Goal: Information Seeking & Learning: Compare options

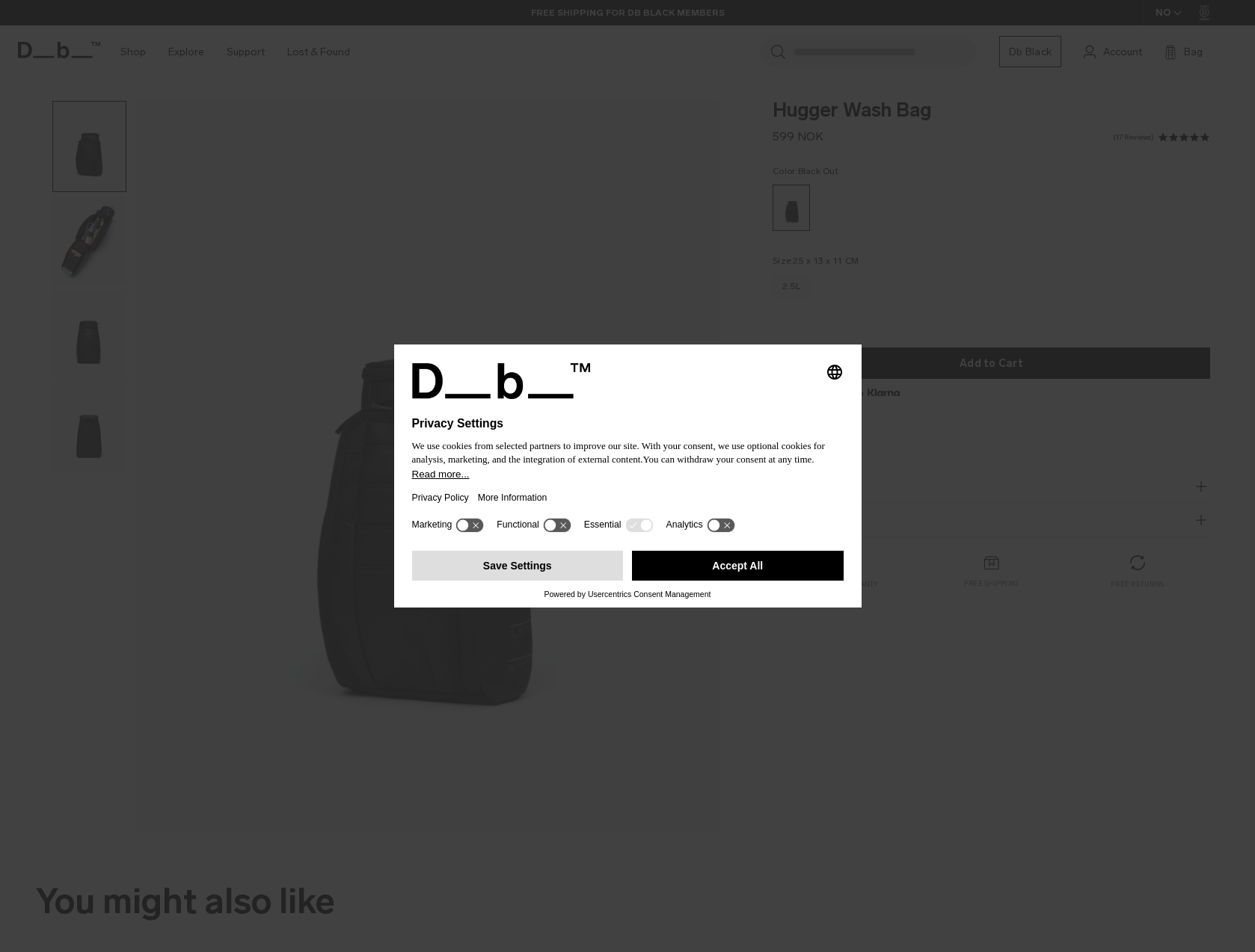
click at [521, 574] on button "Save Settings" at bounding box center [517, 566] width 211 height 30
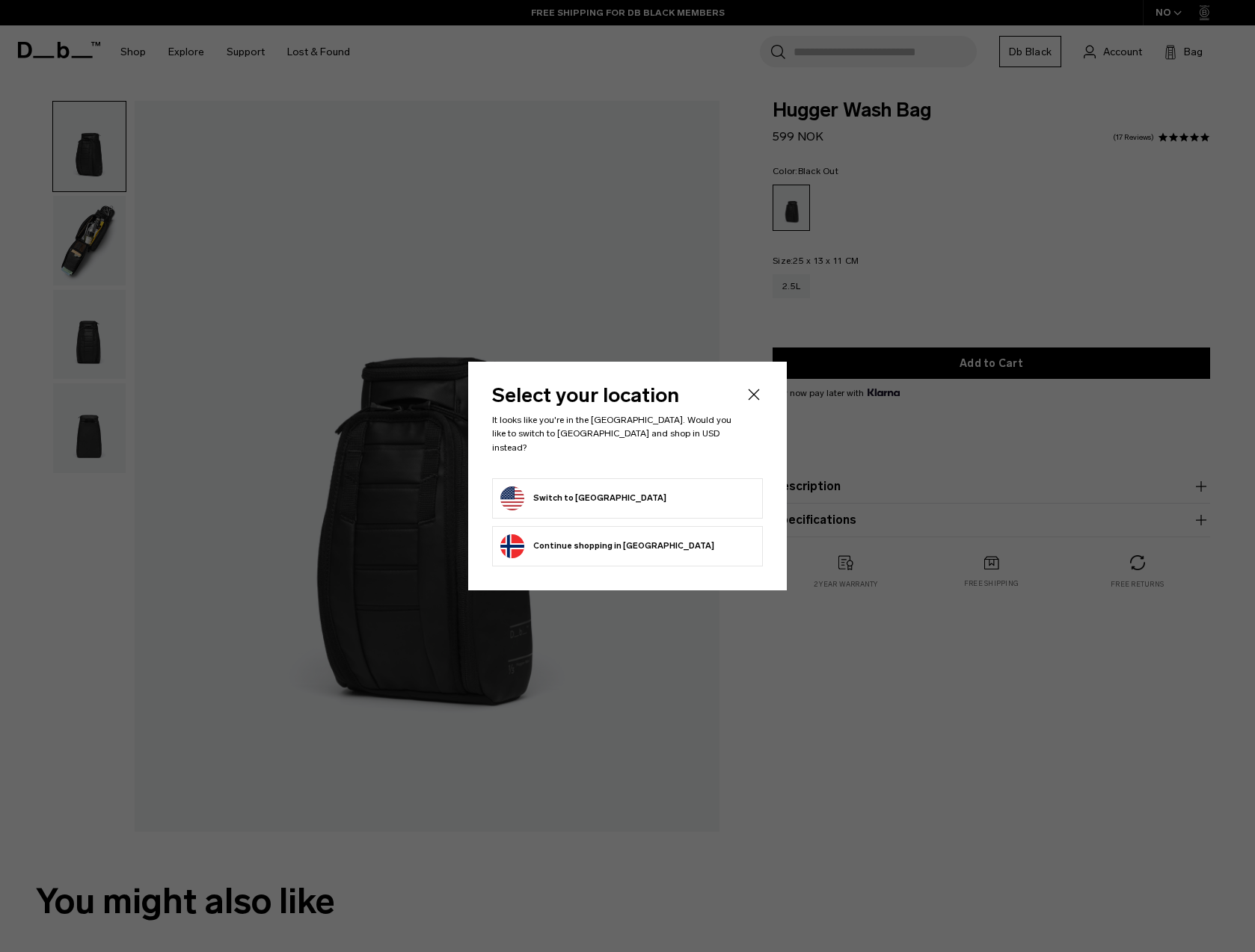
click at [605, 491] on button "Switch to United States" at bounding box center [583, 498] width 166 height 24
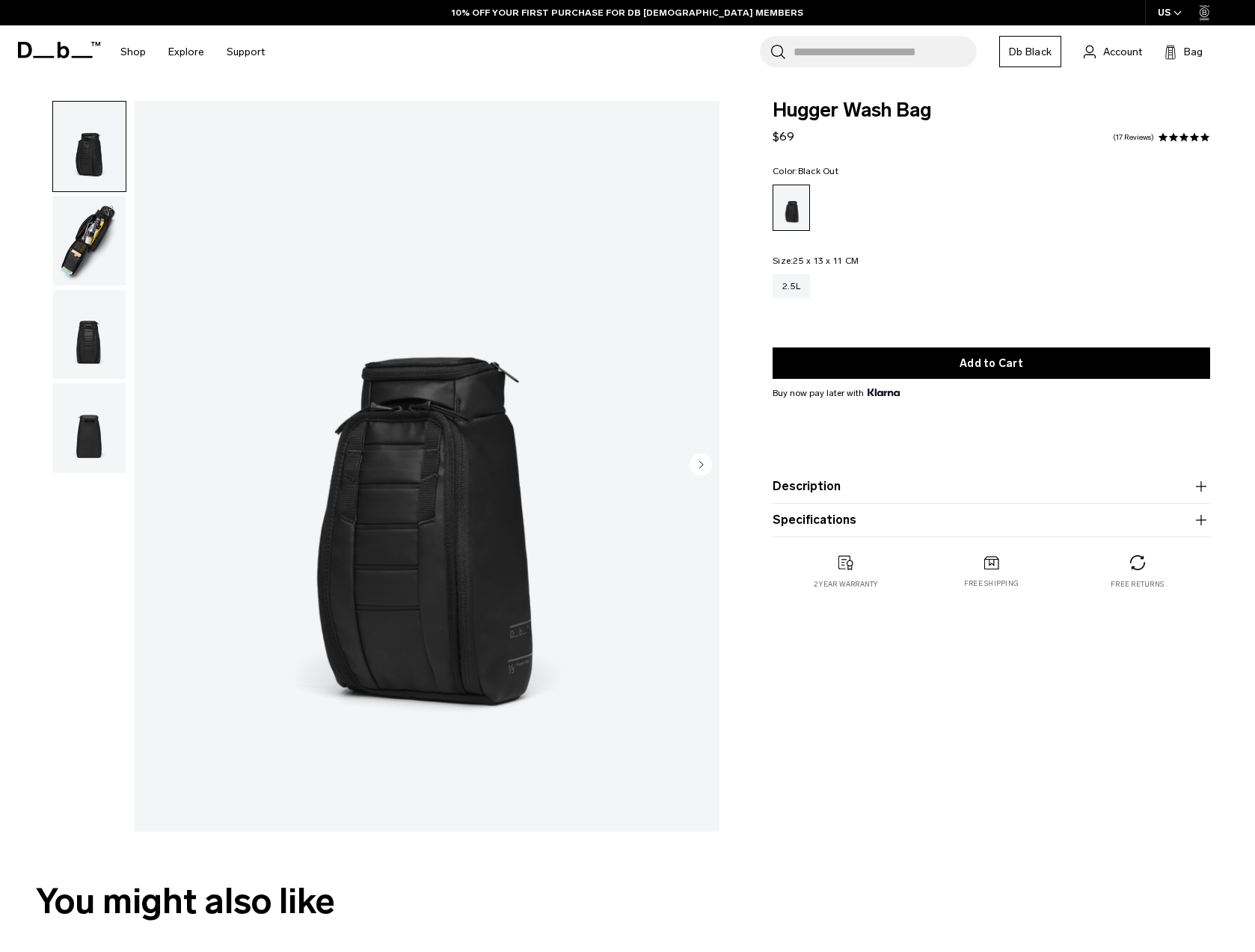
click at [74, 202] on img "button" at bounding box center [90, 241] width 73 height 90
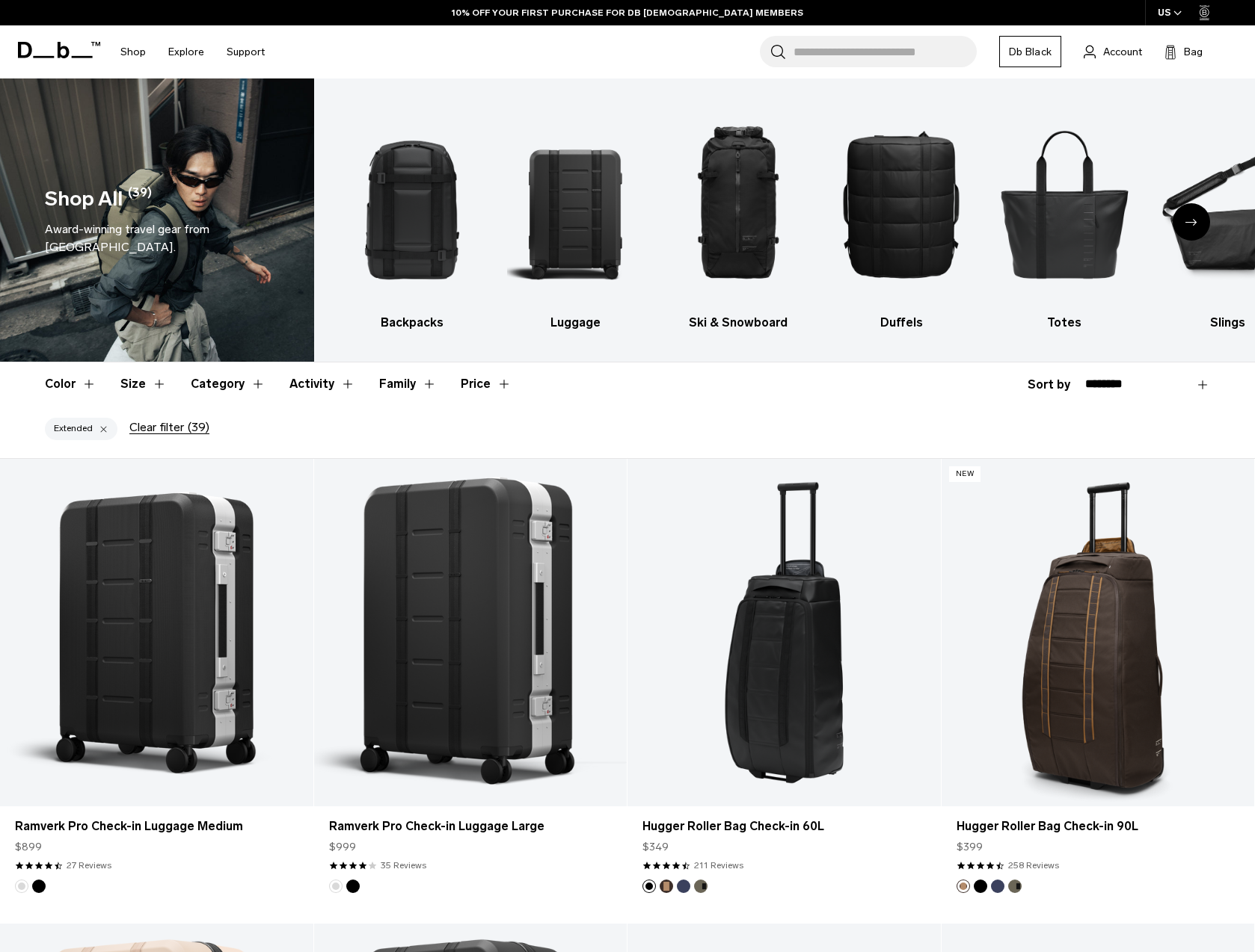
click at [337, 207] on div "Backpacks Luggage Ski & Snowboard Duffels Totes Slings Surf Skate Accessories P…" at bounding box center [785, 220] width 941 height 283
click at [411, 201] on img "1 / 10" at bounding box center [412, 204] width 137 height 206
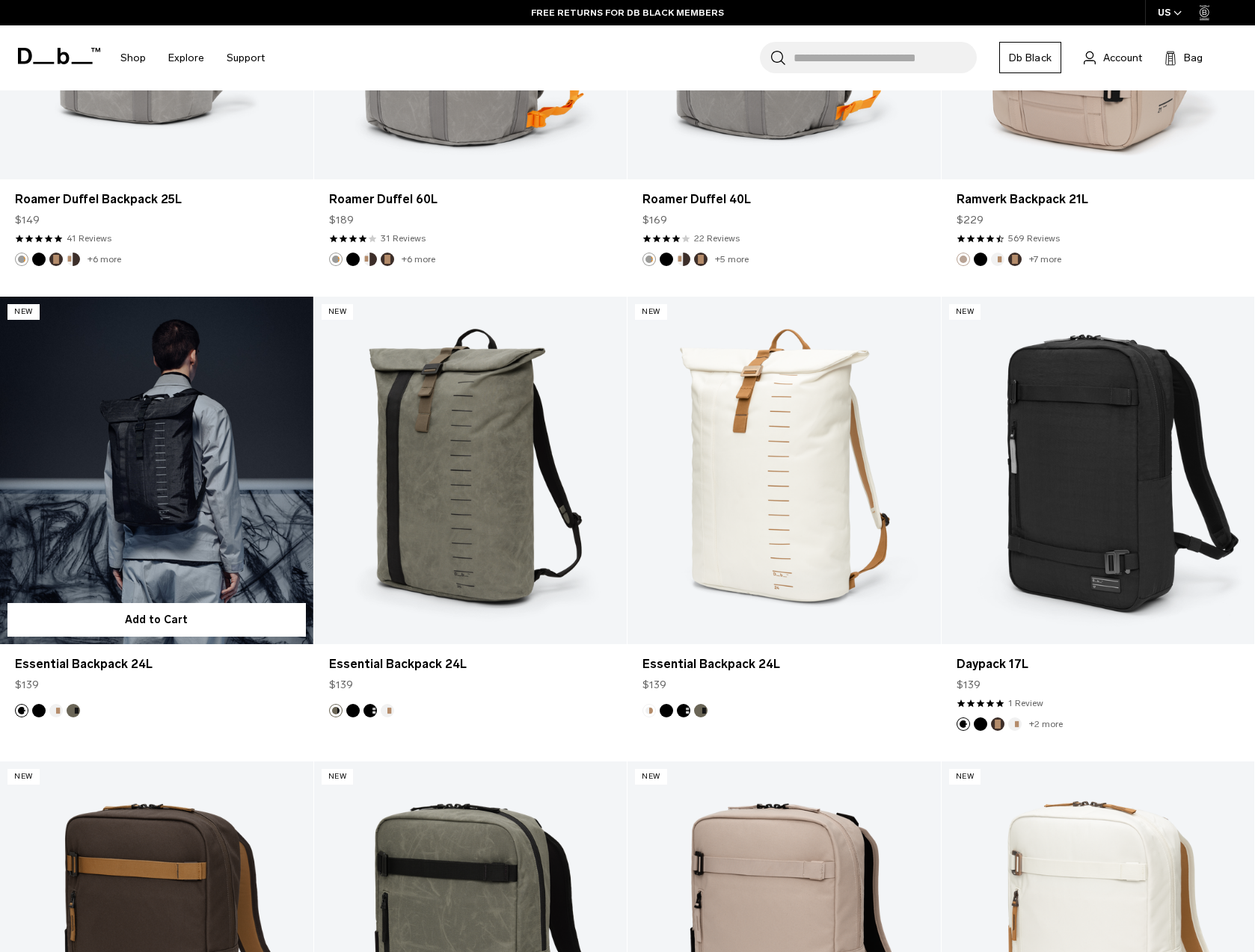
scroll to position [2674, 0]
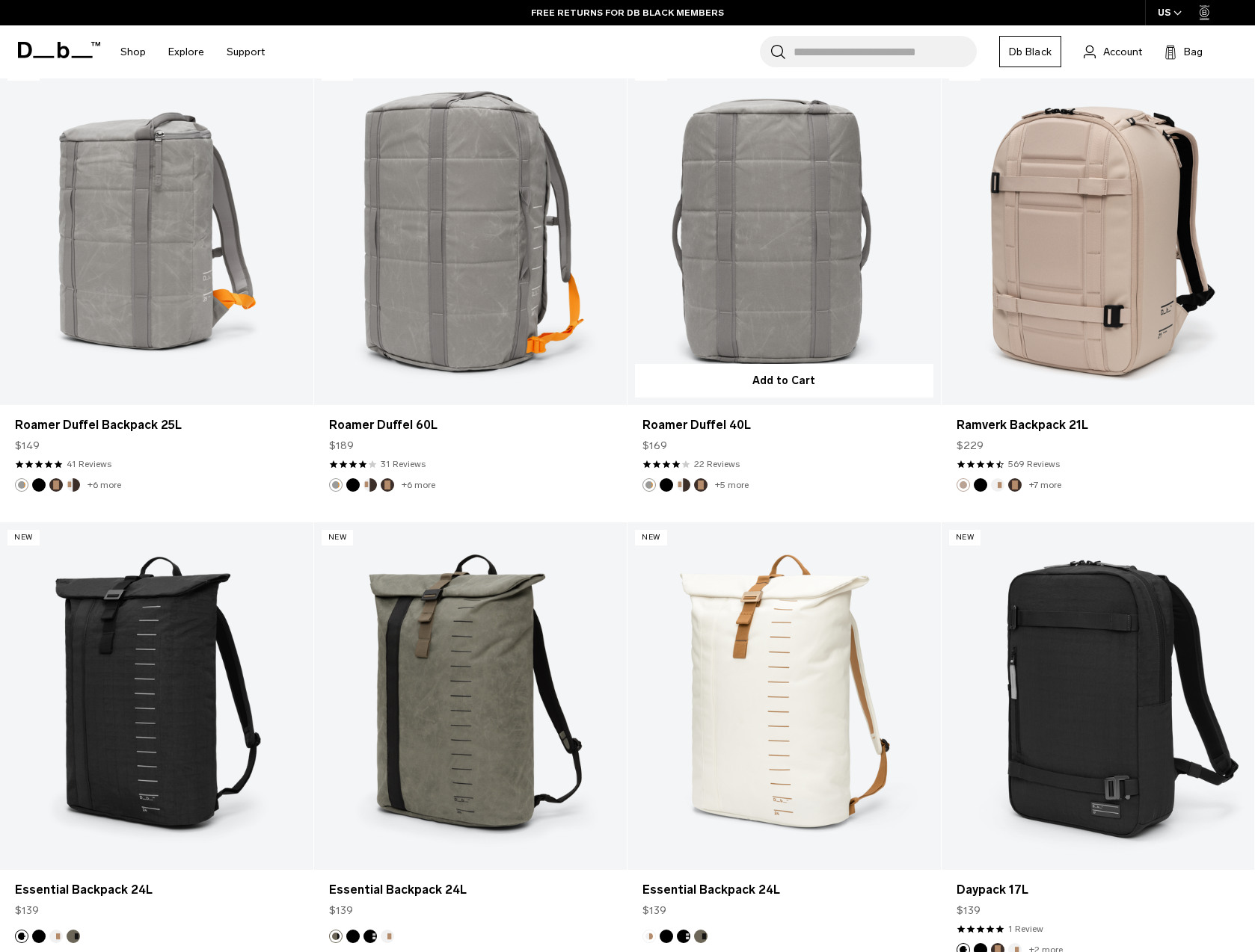
click at [763, 267] on link "Roamer Duffel 40L" at bounding box center [784, 231] width 314 height 348
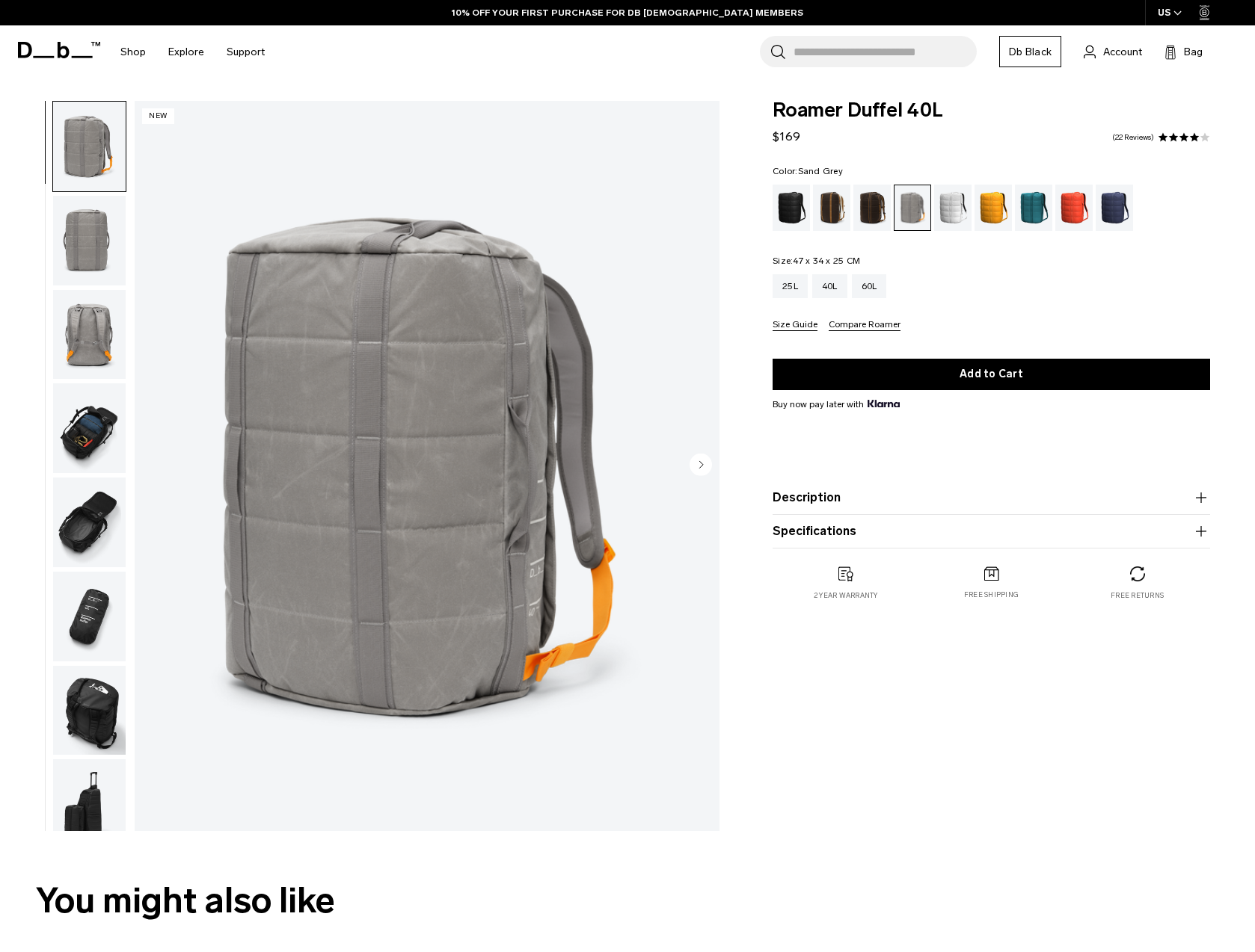
click at [87, 416] on img "button" at bounding box center [90, 428] width 73 height 90
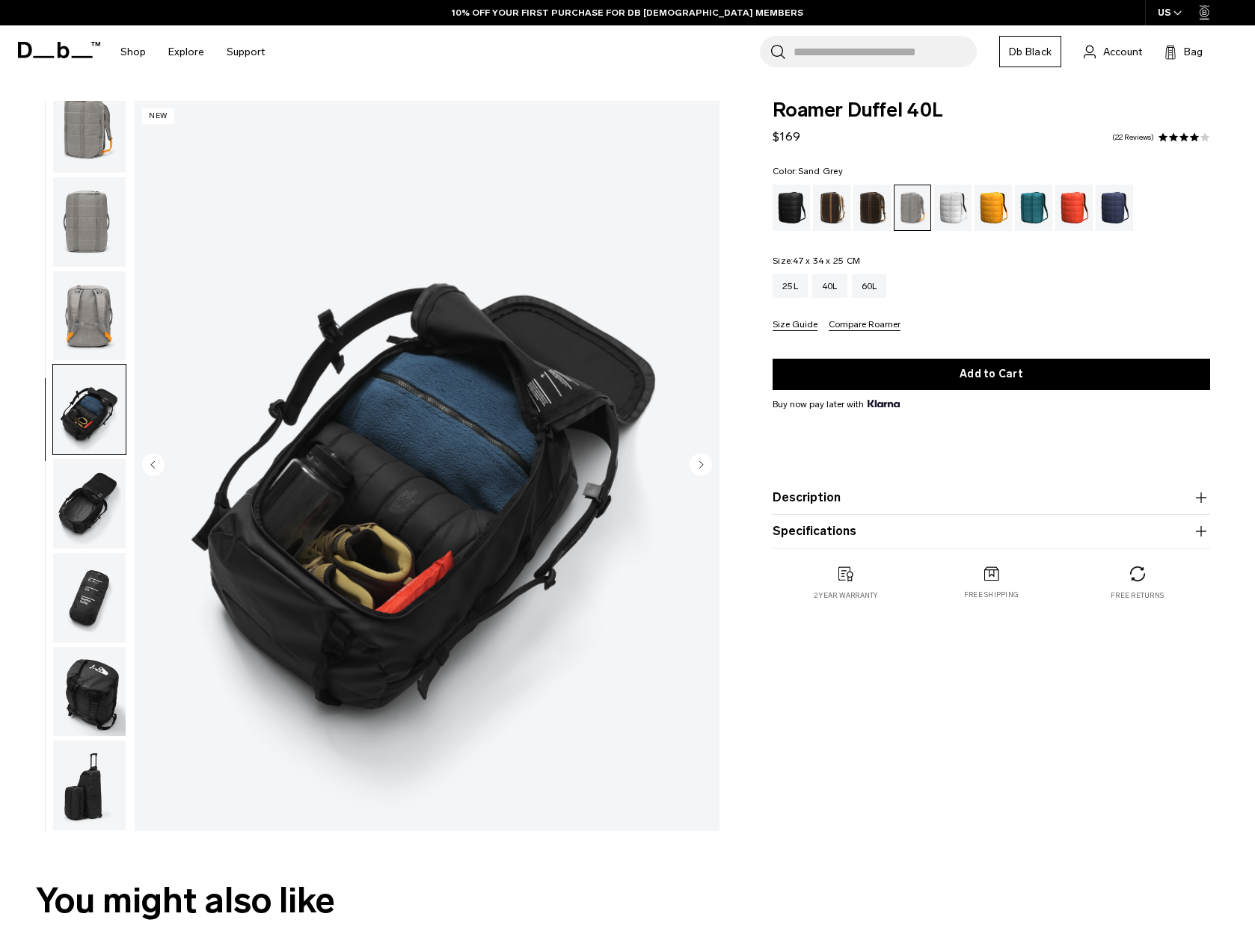
click at [86, 497] on img "button" at bounding box center [90, 504] width 73 height 90
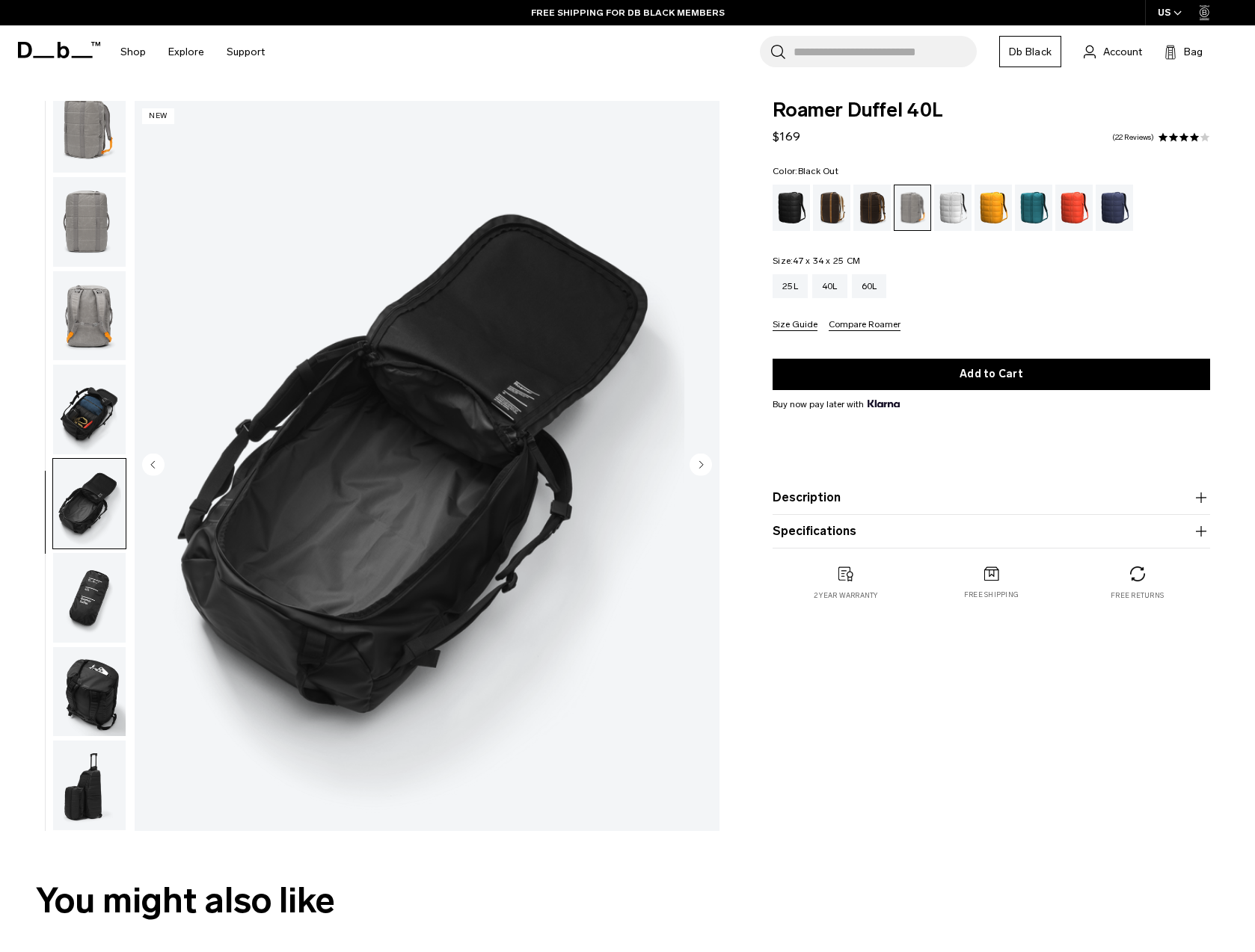
click at [788, 211] on div "Black Out" at bounding box center [791, 208] width 38 height 46
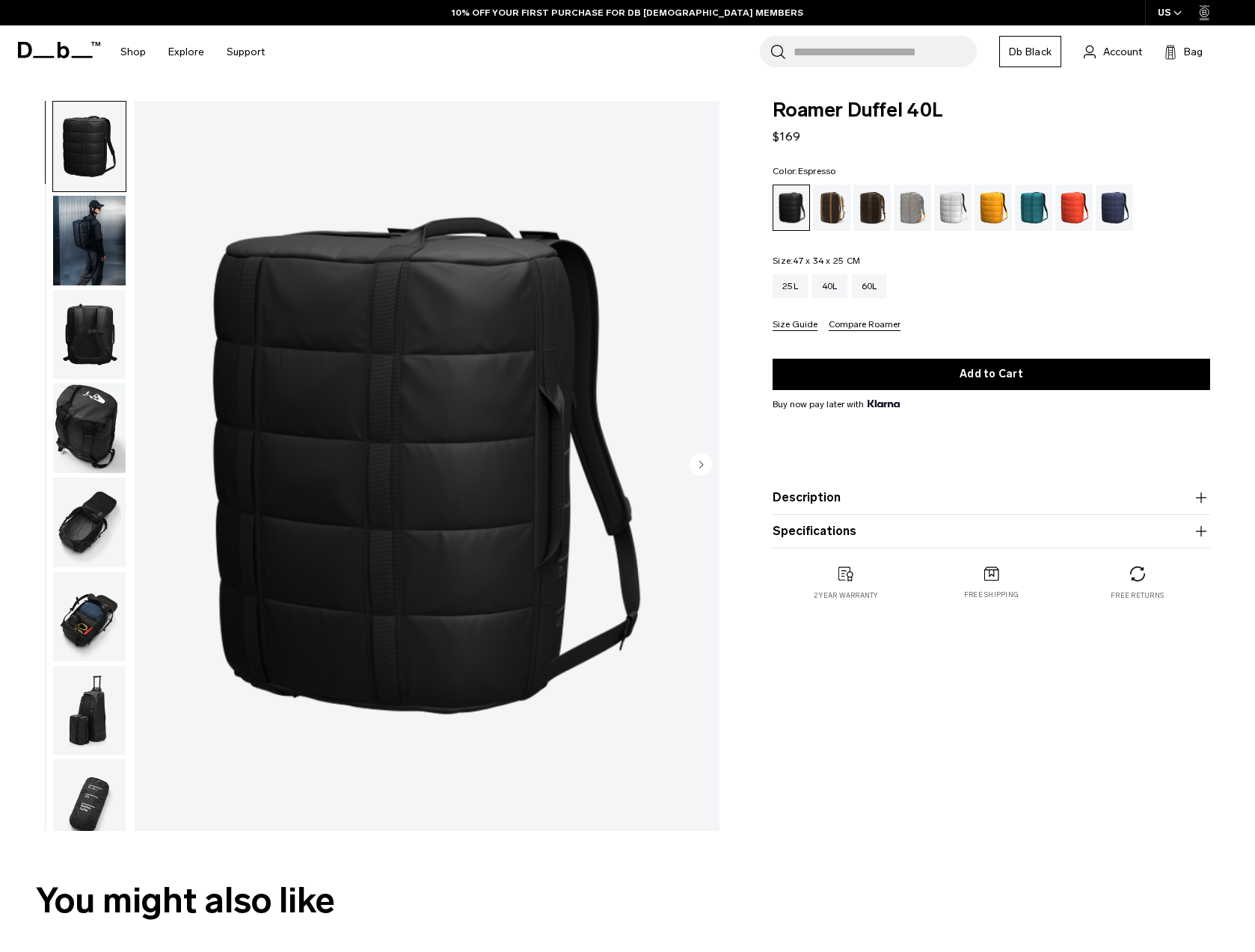
click at [845, 206] on div "Cappuccino" at bounding box center [832, 208] width 38 height 46
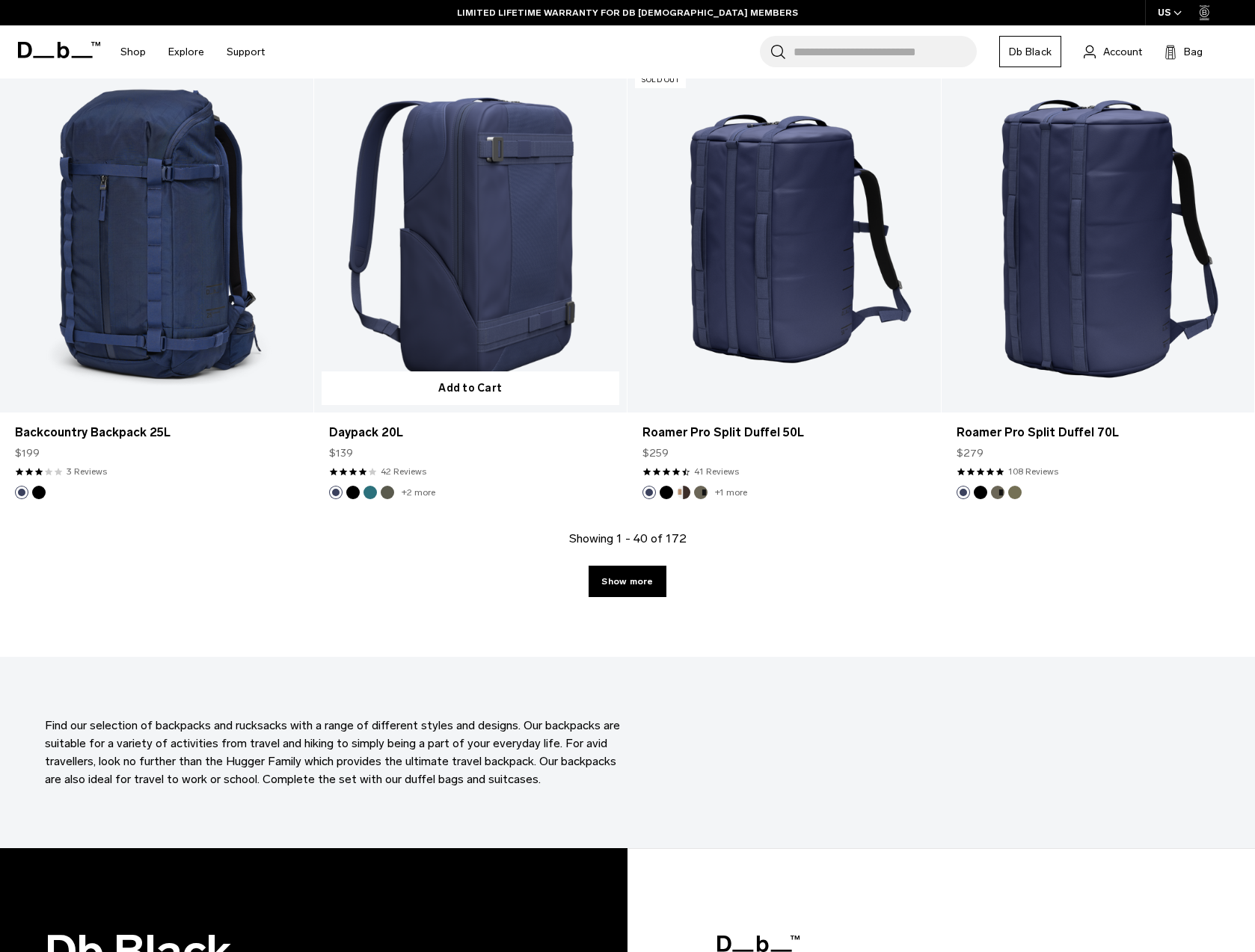
scroll to position [4406, 0]
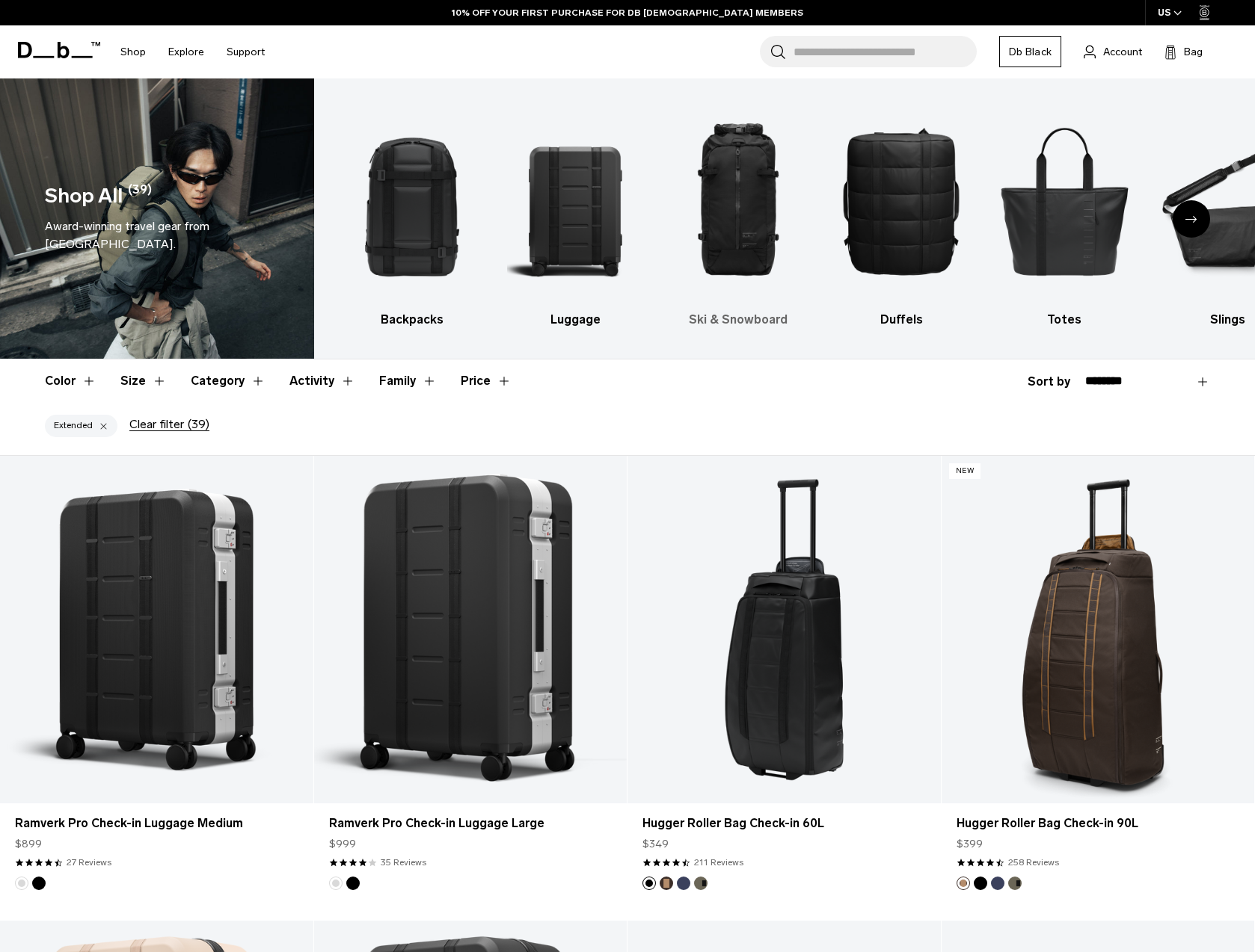
click at [722, 223] on img "3 / 10" at bounding box center [738, 201] width 137 height 206
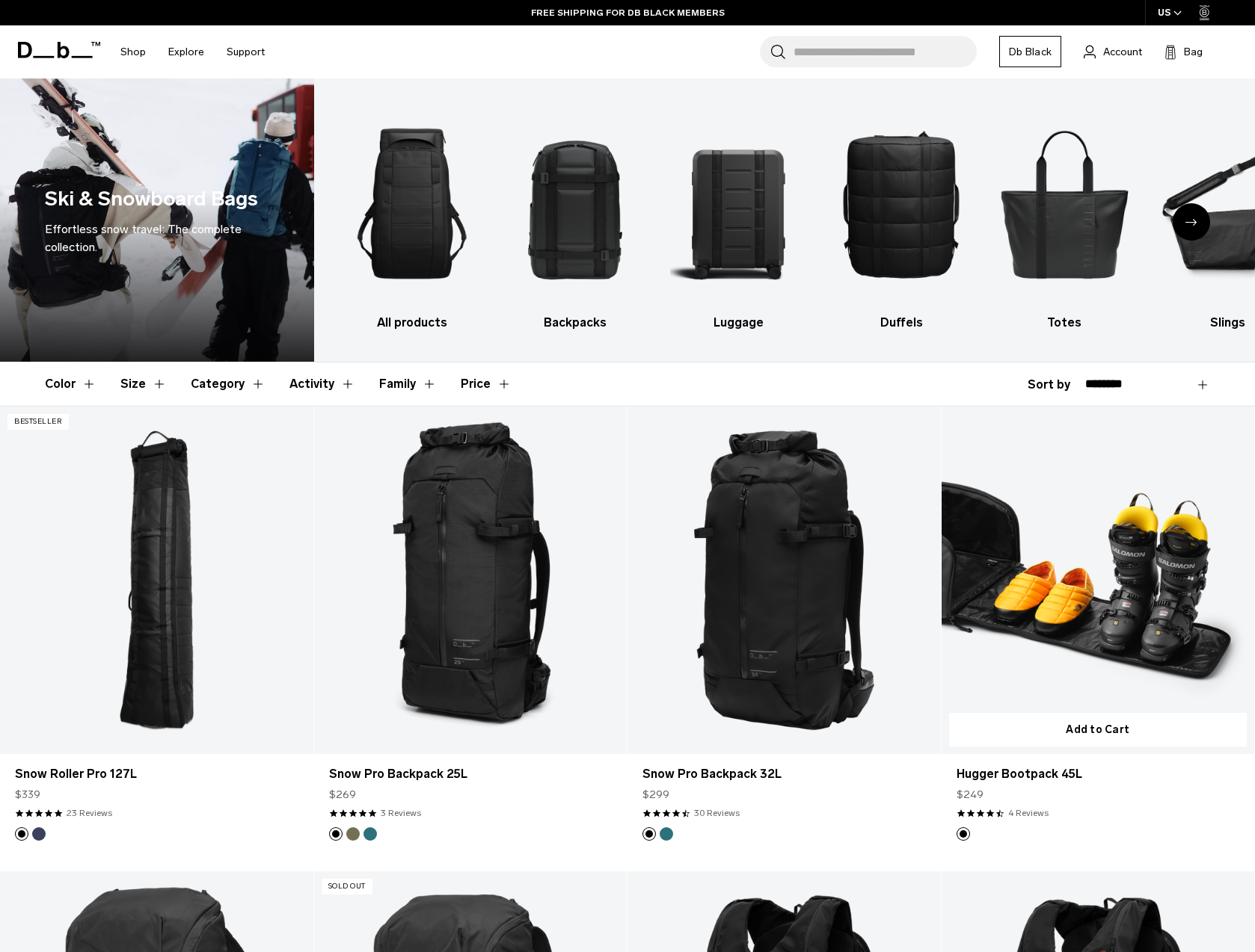
click at [1169, 537] on link "Hugger Bootpack 45L" at bounding box center [1098, 580] width 314 height 348
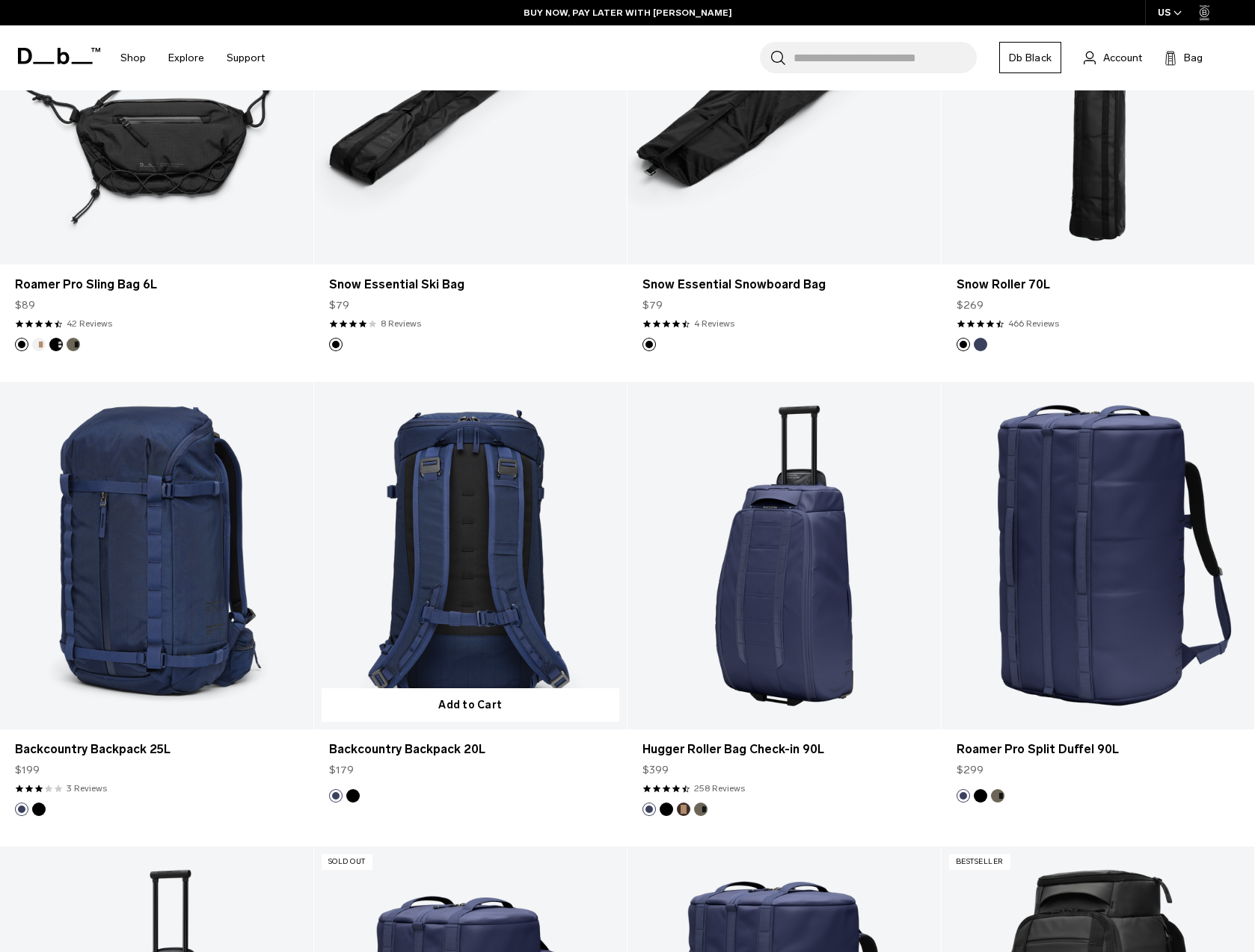
scroll to position [2248, 0]
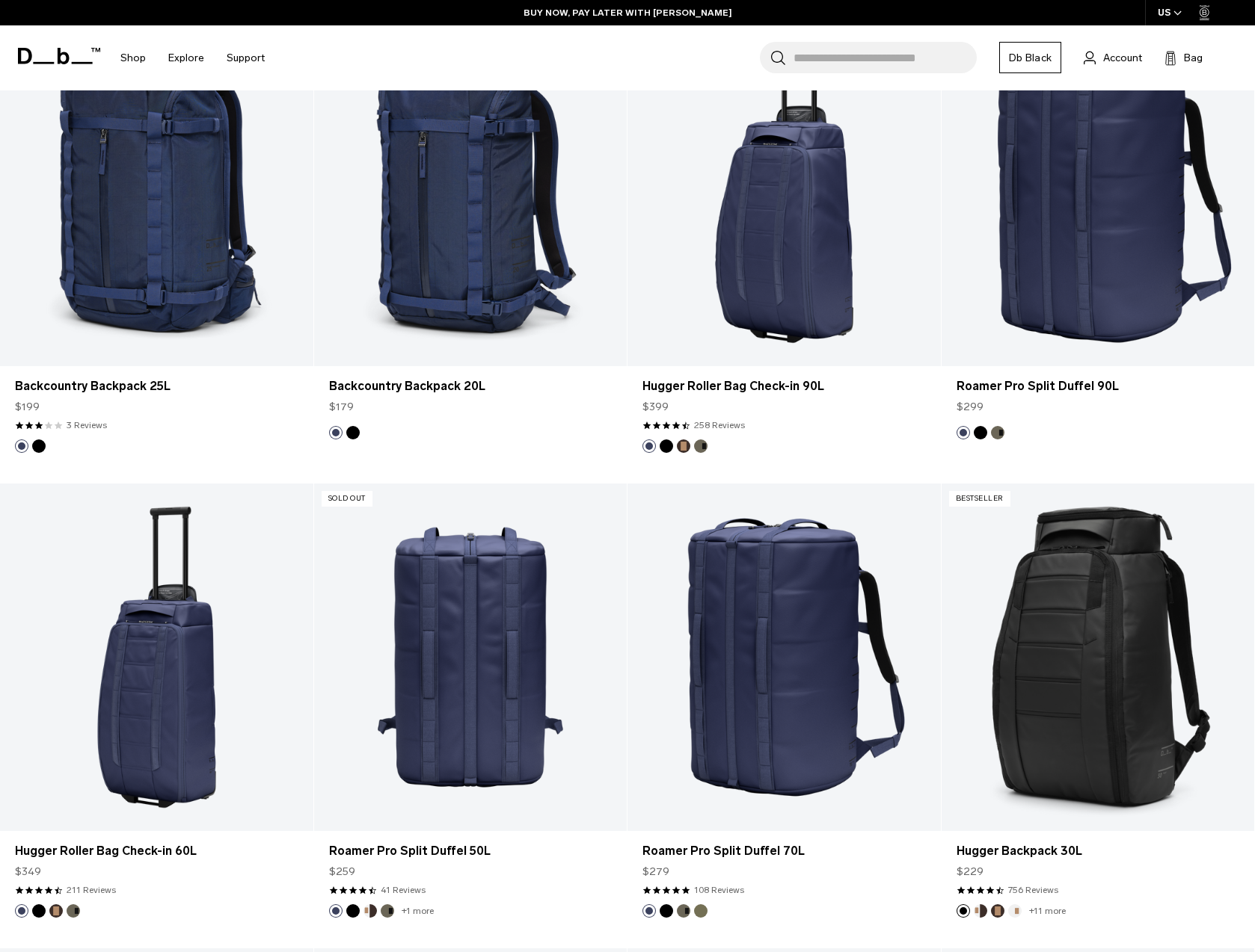
click at [537, 582] on link "Roamer Pro Split Duffel 50L" at bounding box center [471, 657] width 314 height 348
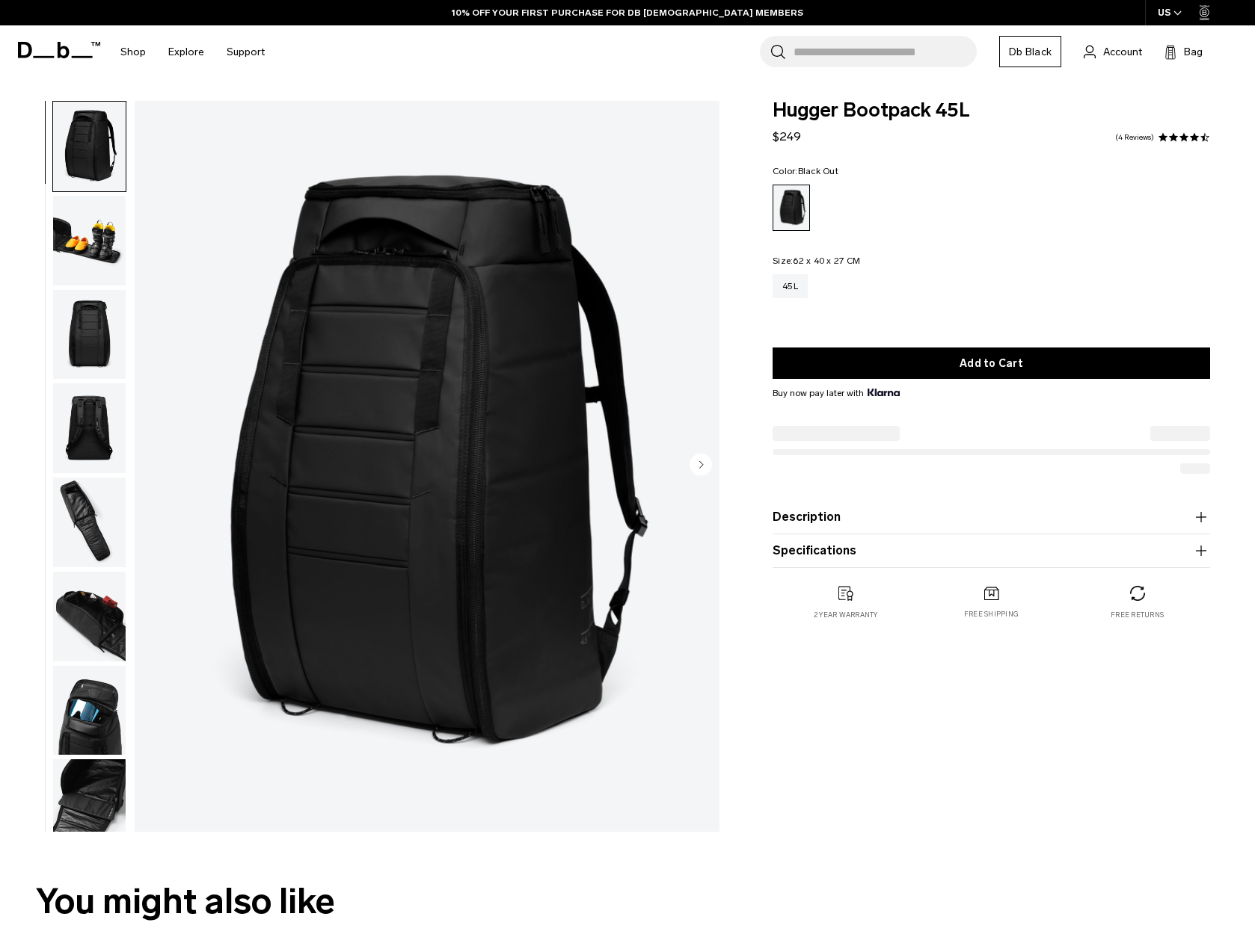
click at [87, 409] on img "button" at bounding box center [90, 428] width 73 height 90
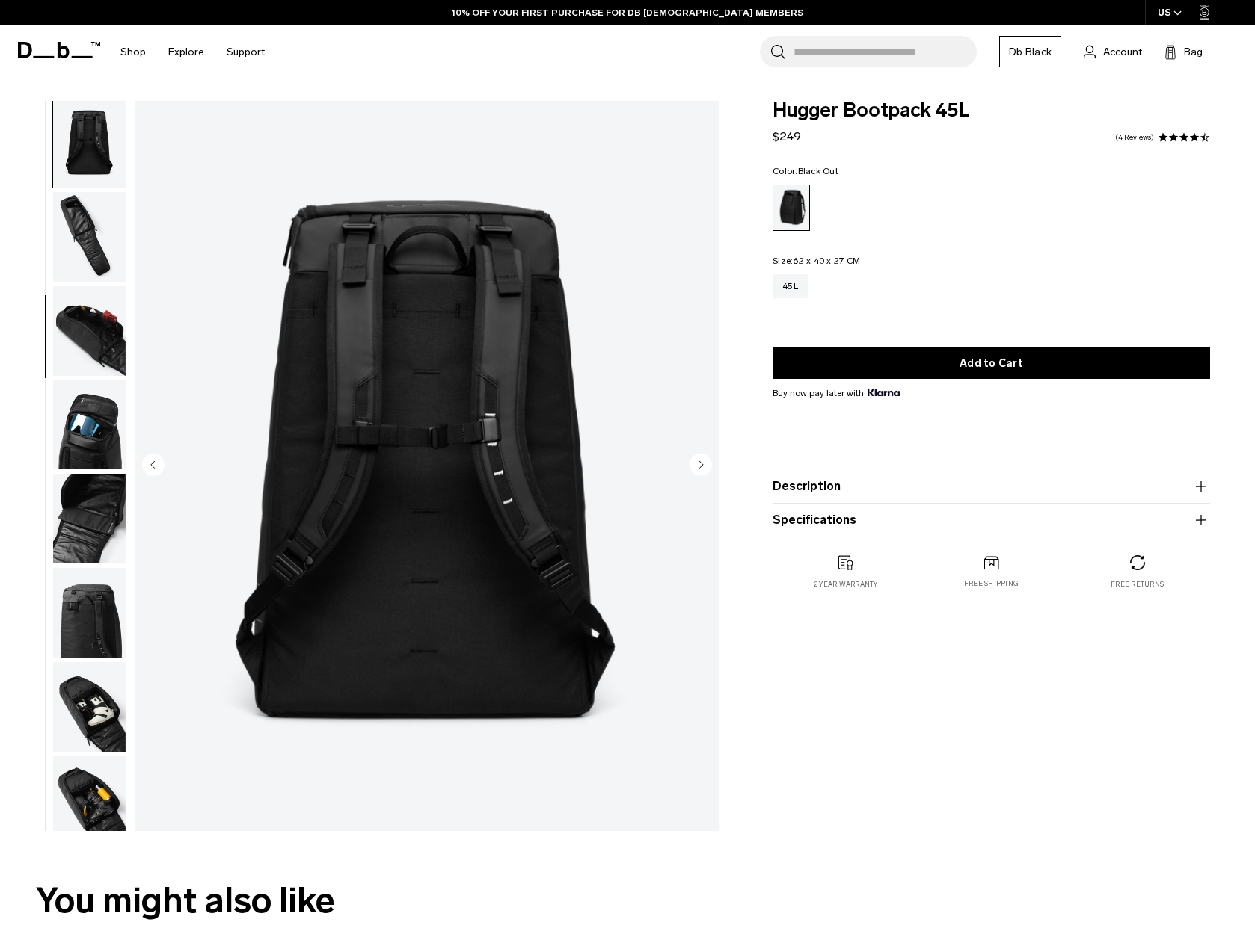
click at [84, 347] on img "button" at bounding box center [90, 331] width 73 height 90
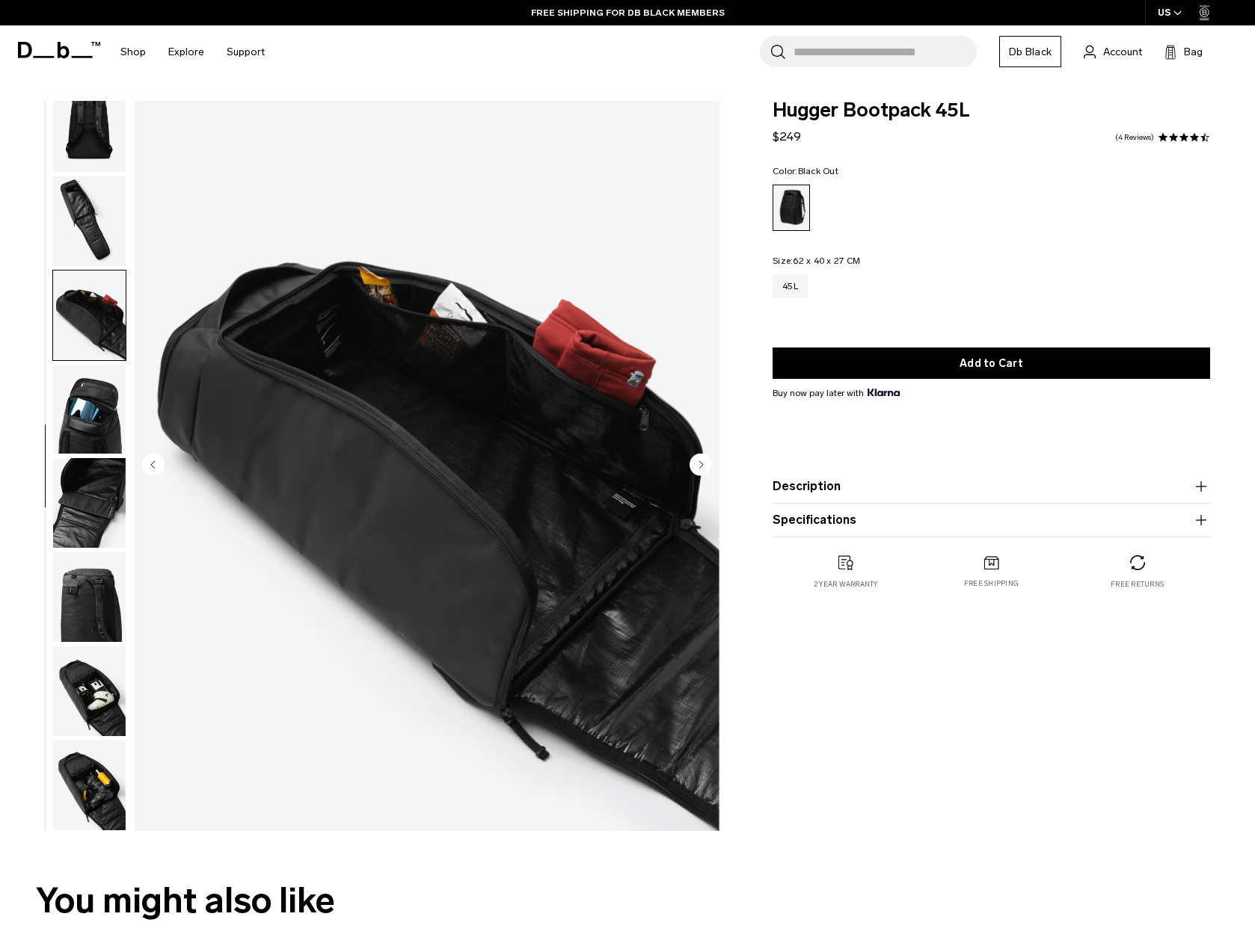
click at [101, 493] on img "button" at bounding box center [90, 503] width 73 height 90
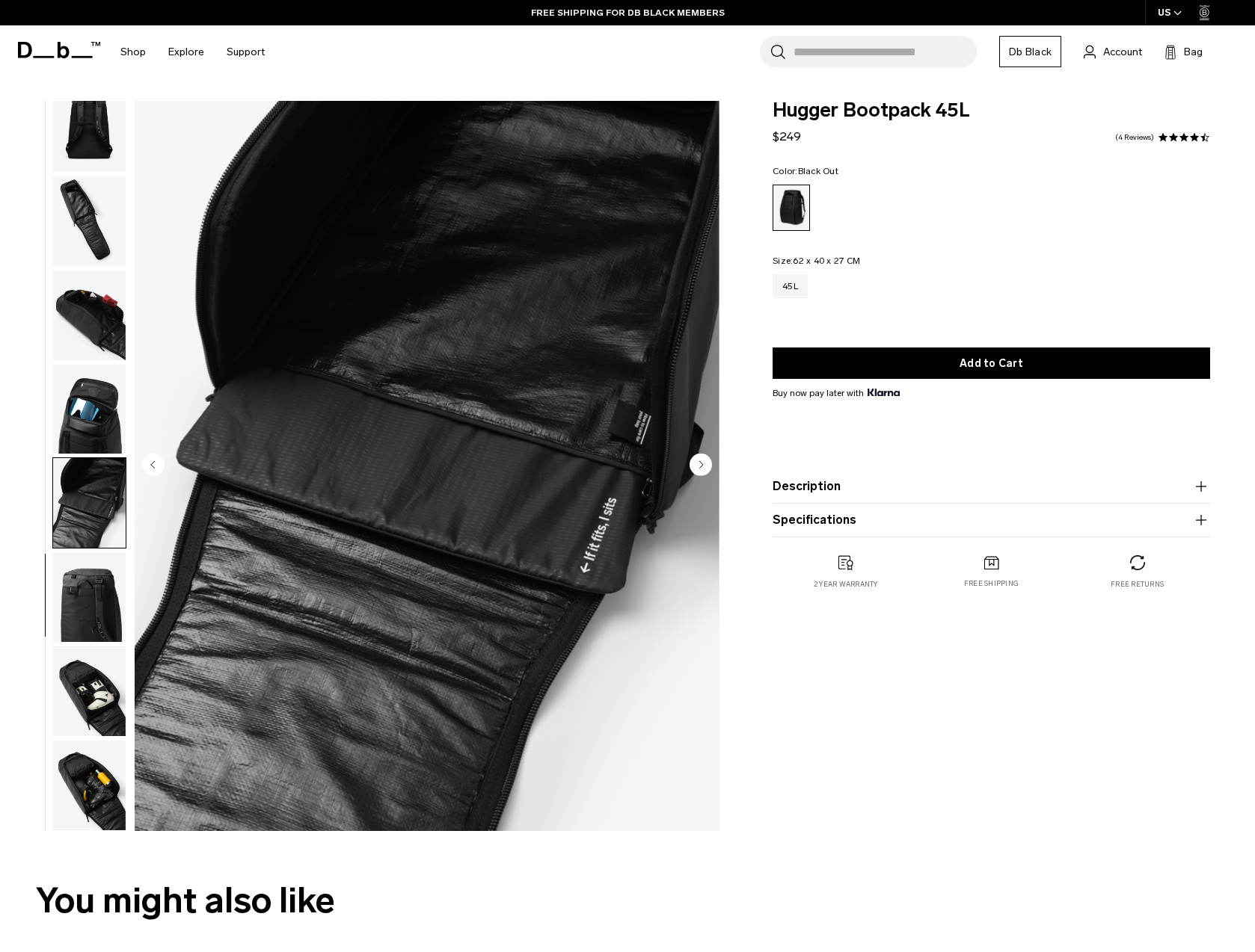
click at [100, 592] on img "button" at bounding box center [90, 598] width 73 height 90
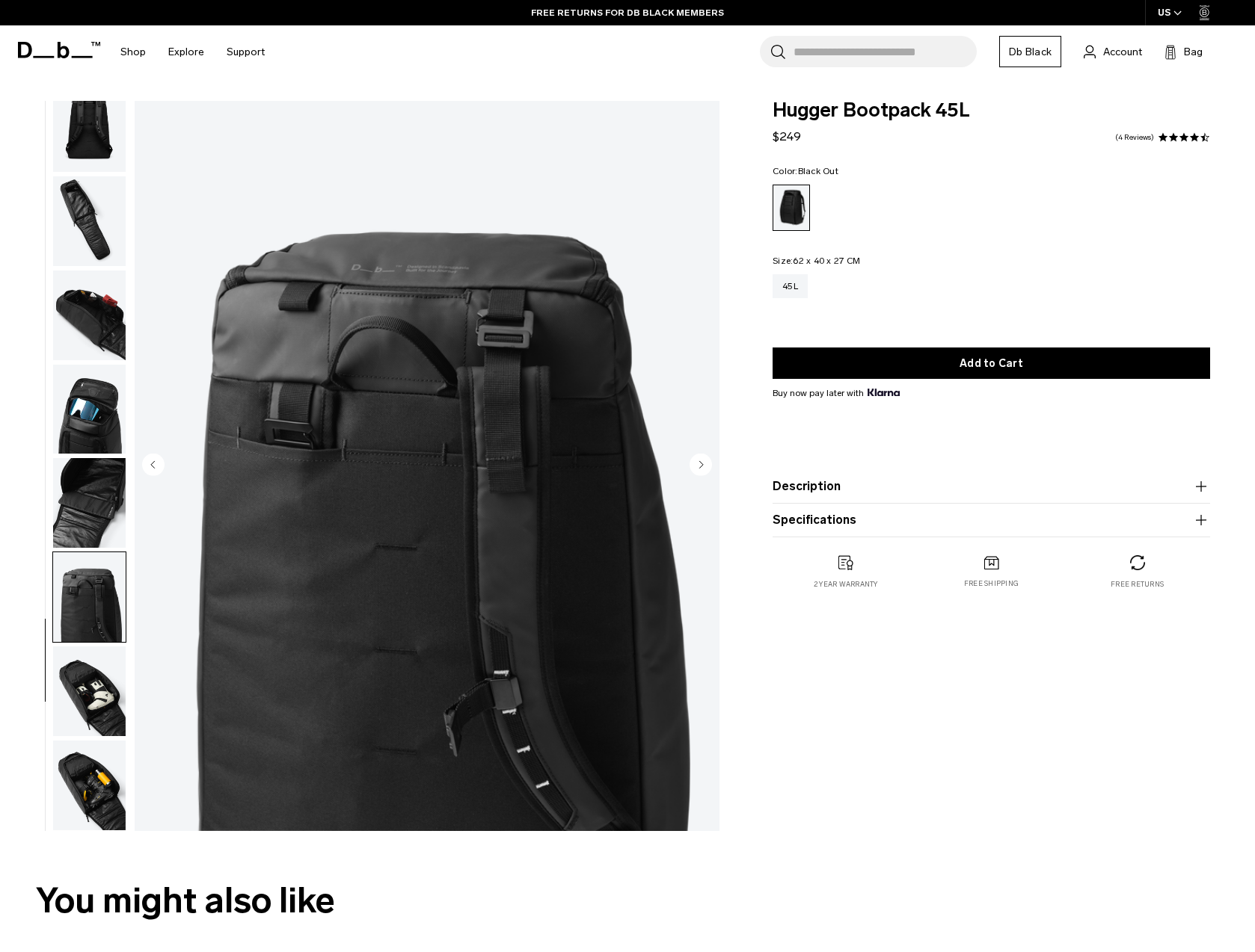
click at [106, 710] on img "button" at bounding box center [90, 691] width 73 height 90
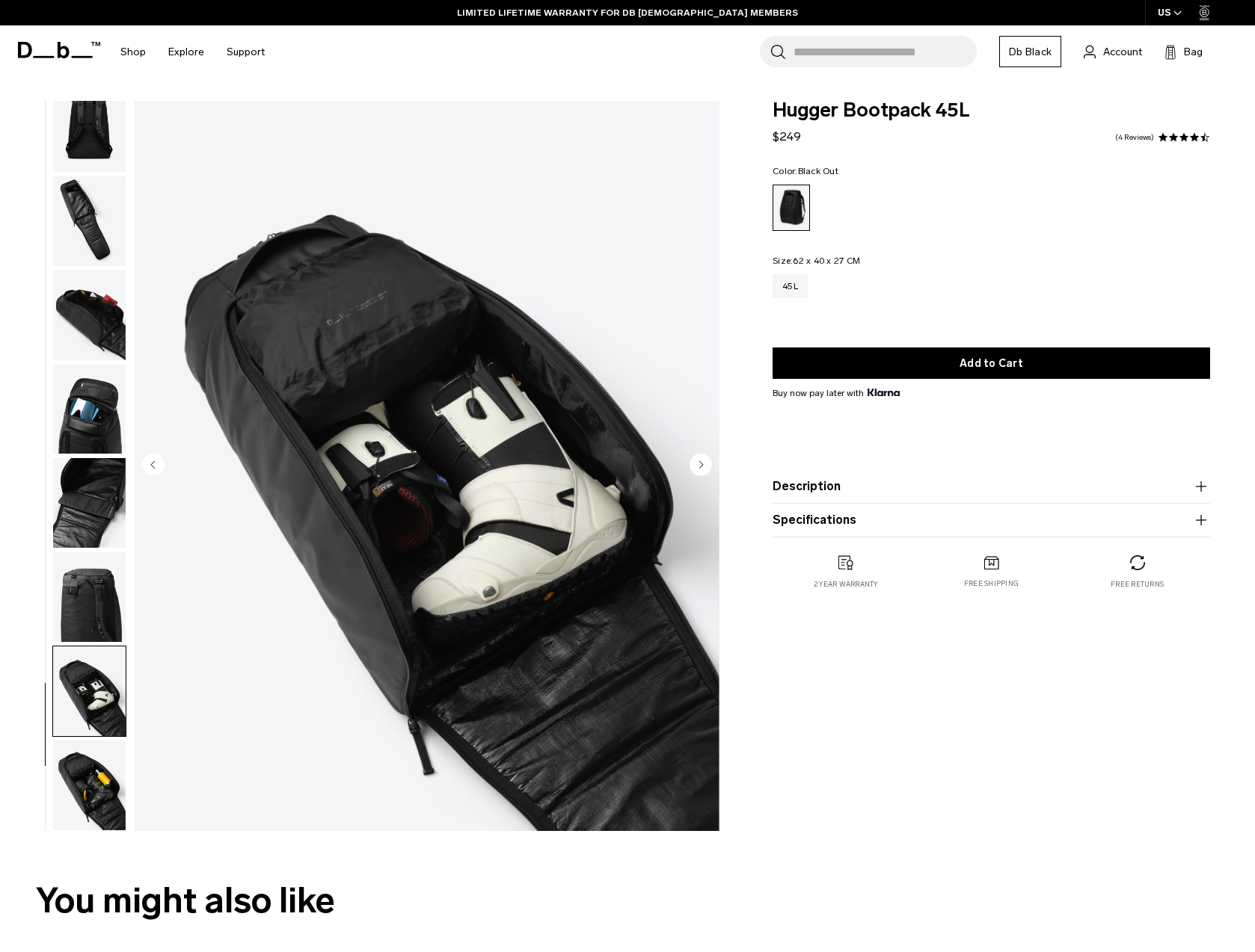
click at [108, 786] on img "button" at bounding box center [90, 786] width 73 height 90
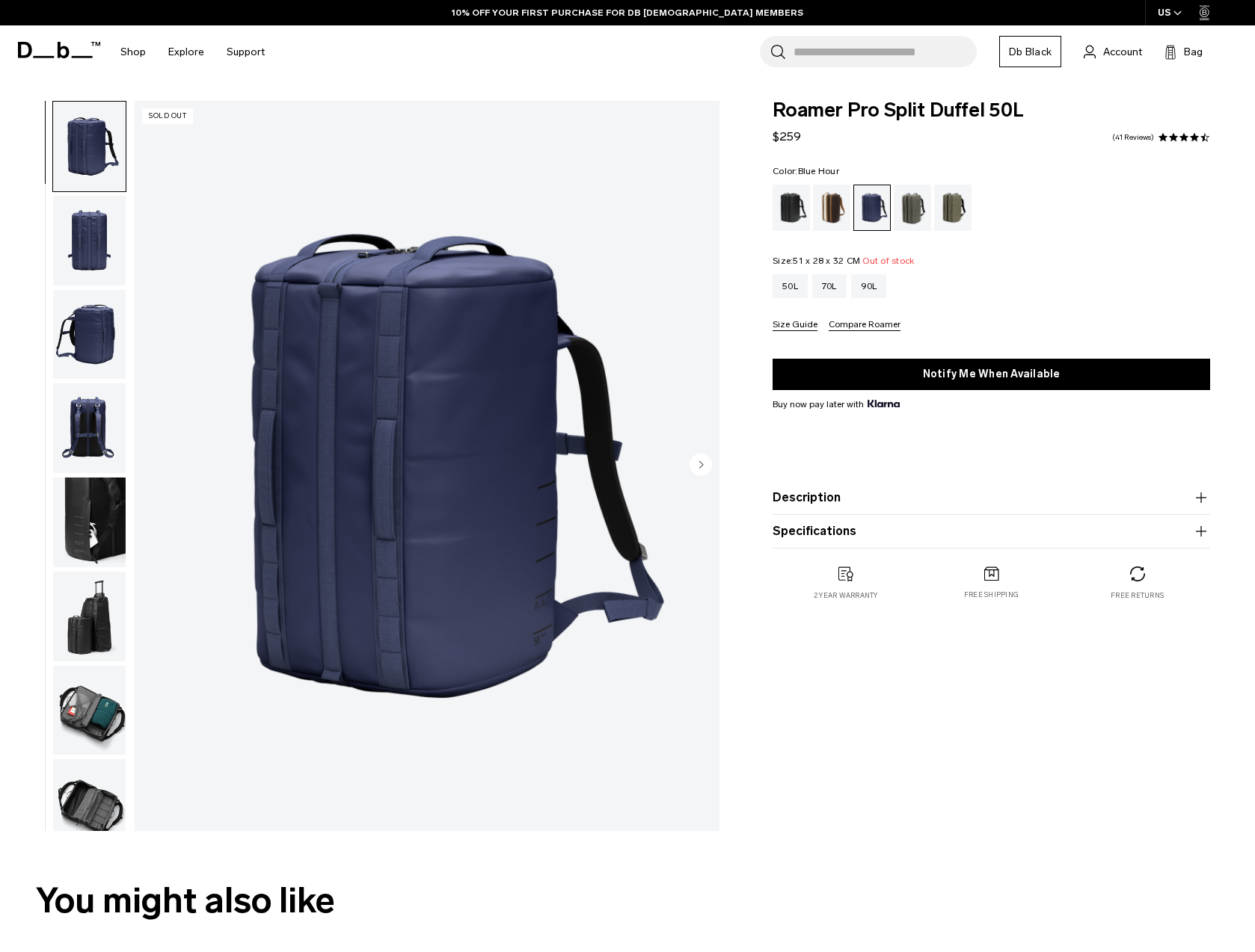
click at [93, 443] on img "button" at bounding box center [90, 428] width 73 height 90
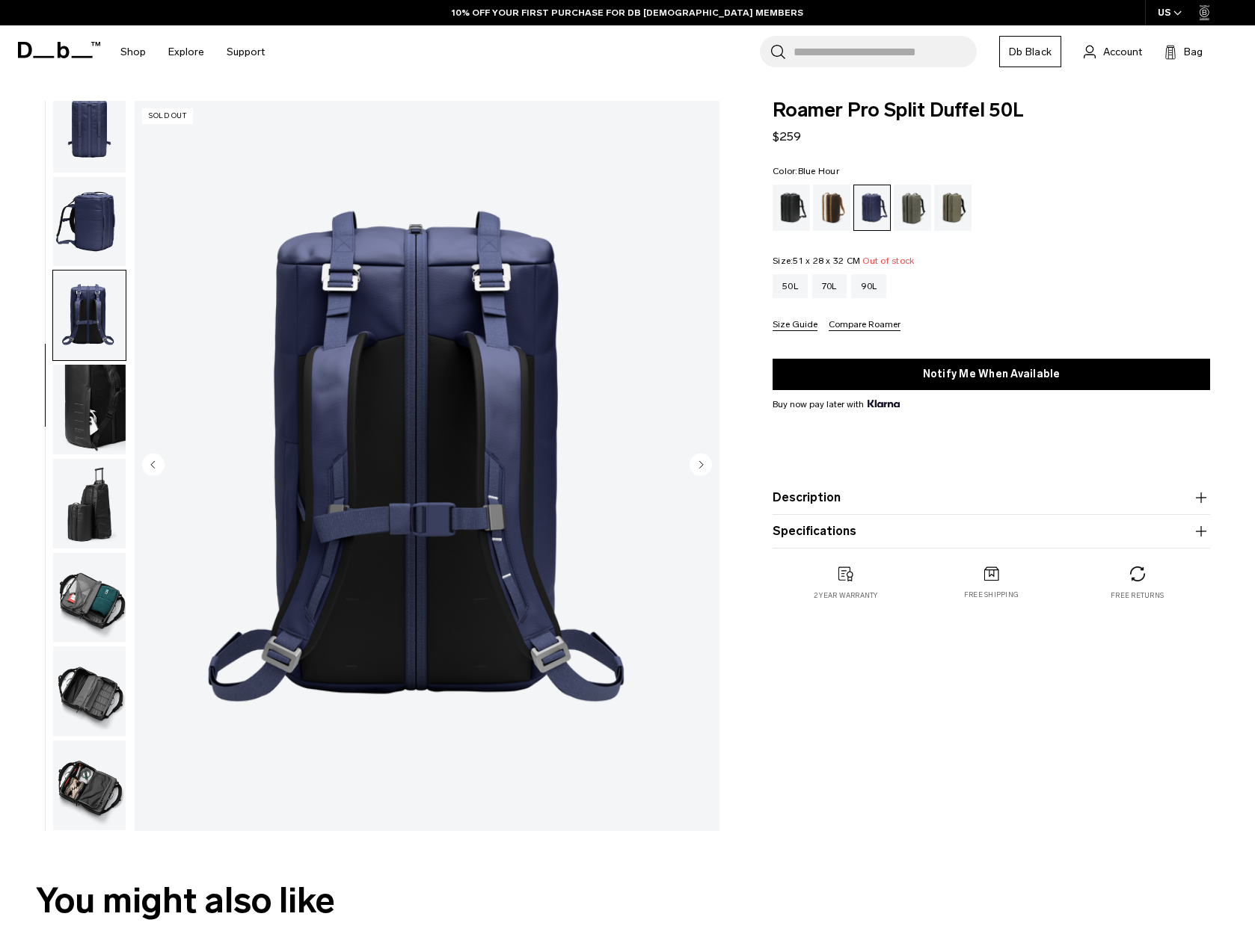
scroll to position [122, 0]
click at [101, 476] on img "button" at bounding box center [90, 504] width 73 height 90
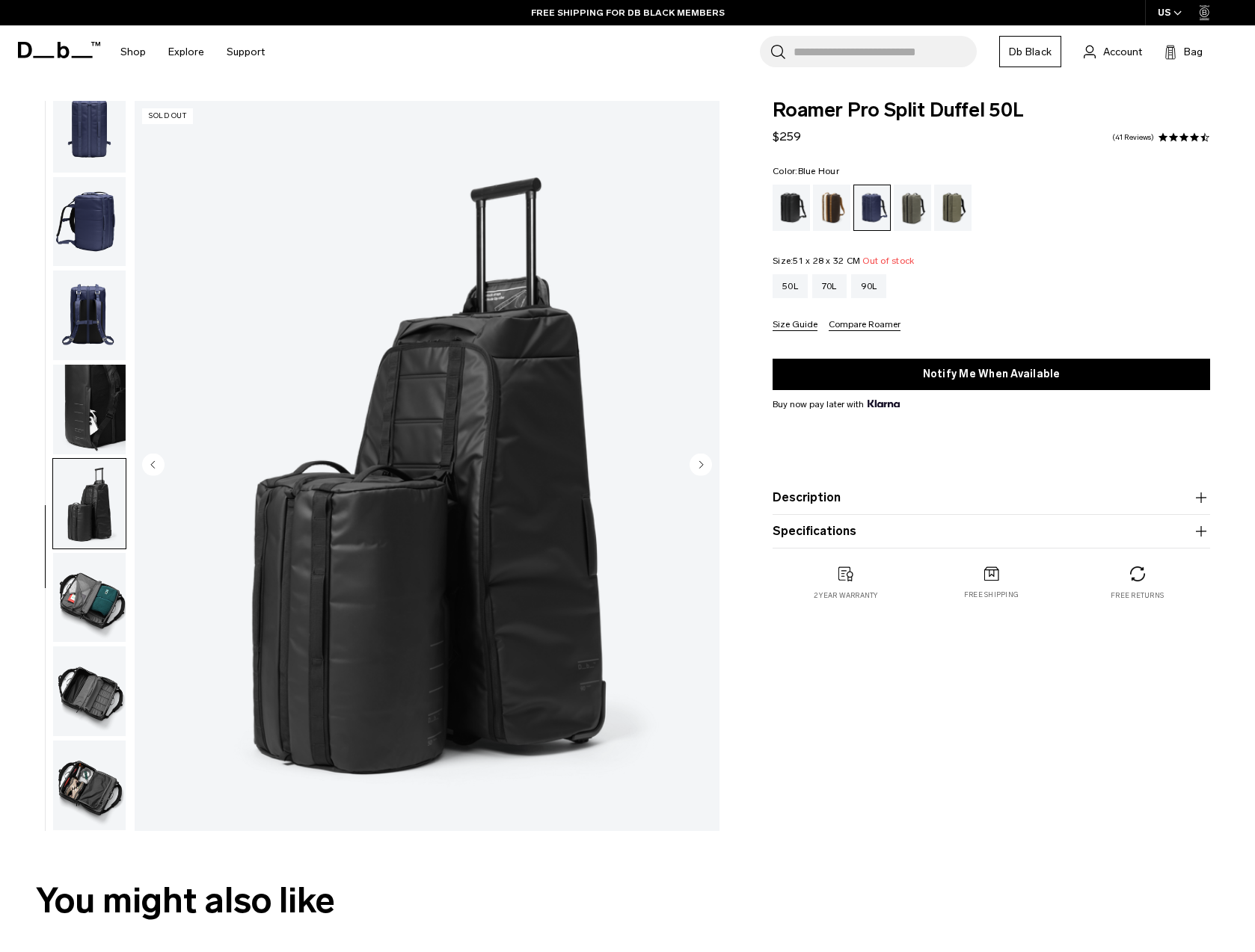
click at [108, 601] on img "button" at bounding box center [90, 598] width 73 height 90
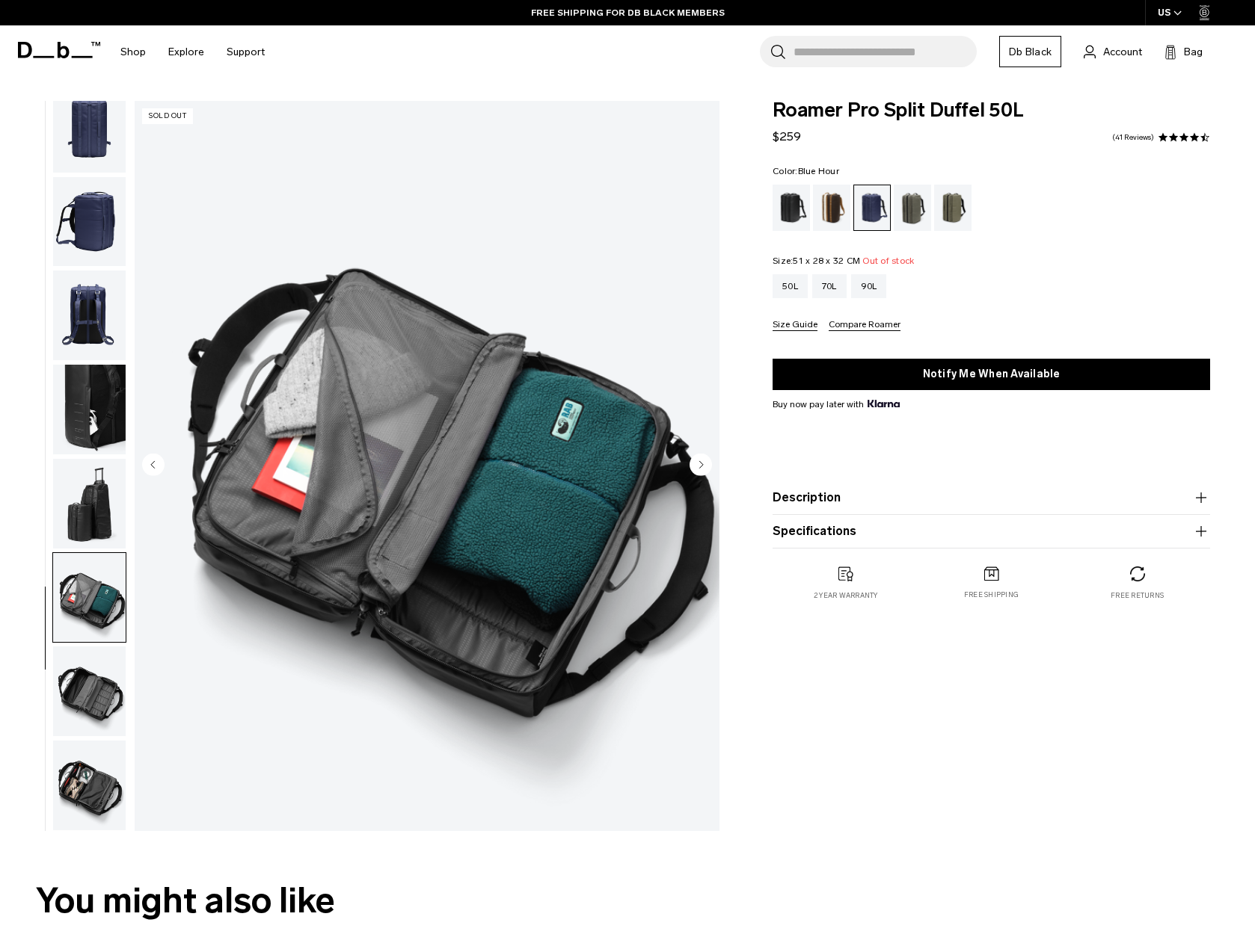
click at [87, 683] on img "button" at bounding box center [90, 691] width 73 height 90
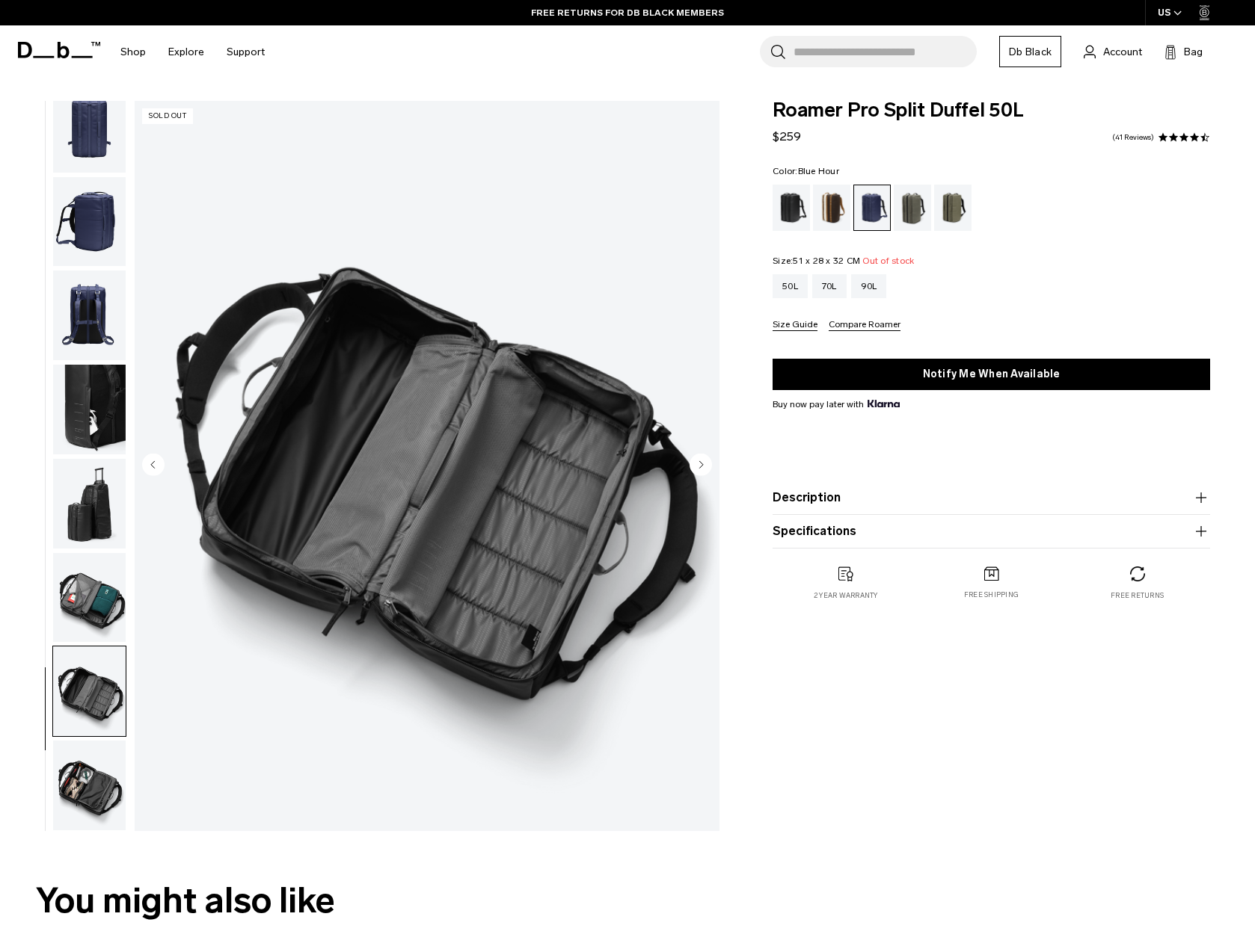
click at [80, 763] on img "button" at bounding box center [90, 786] width 73 height 90
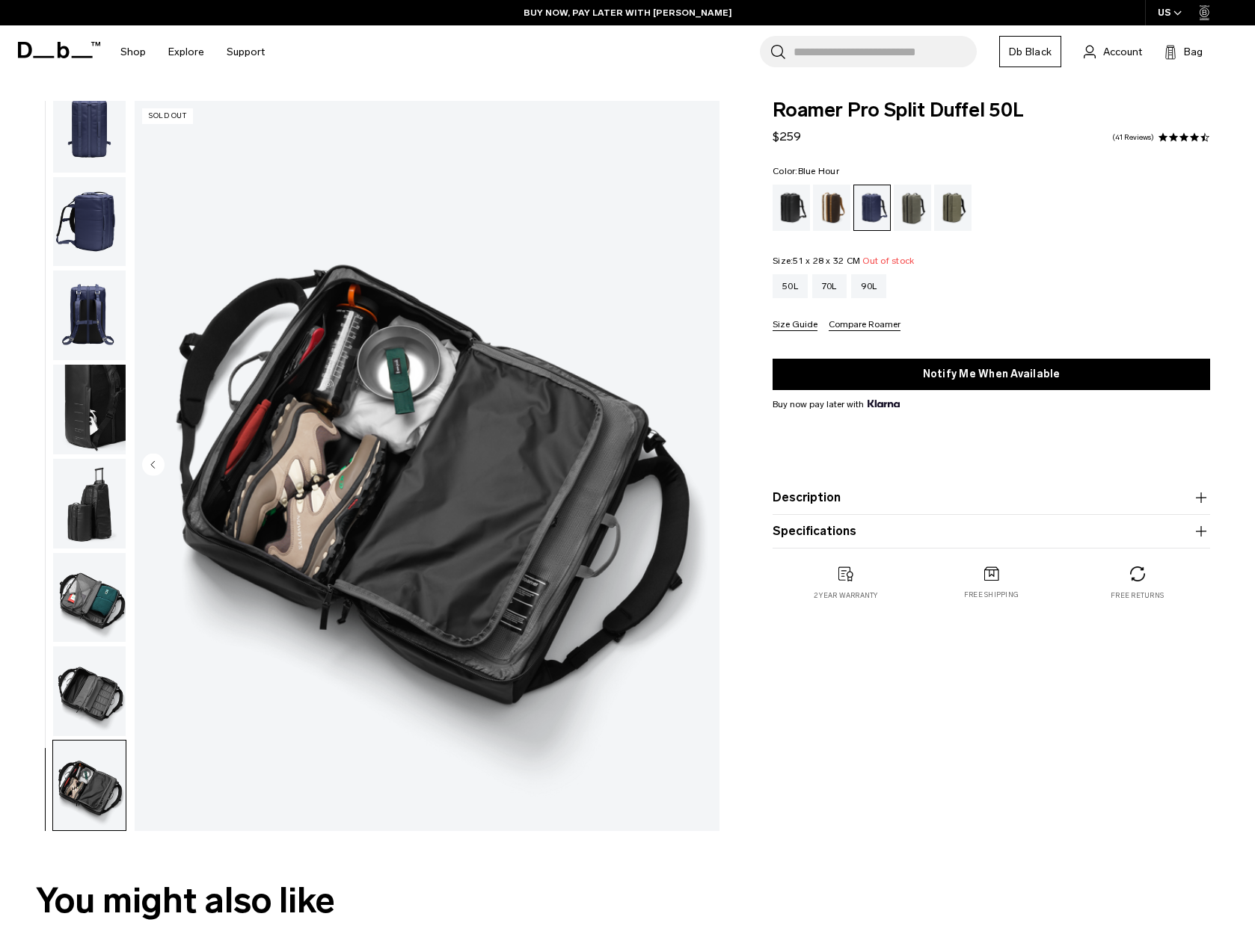
click at [94, 601] on img "button" at bounding box center [90, 598] width 73 height 90
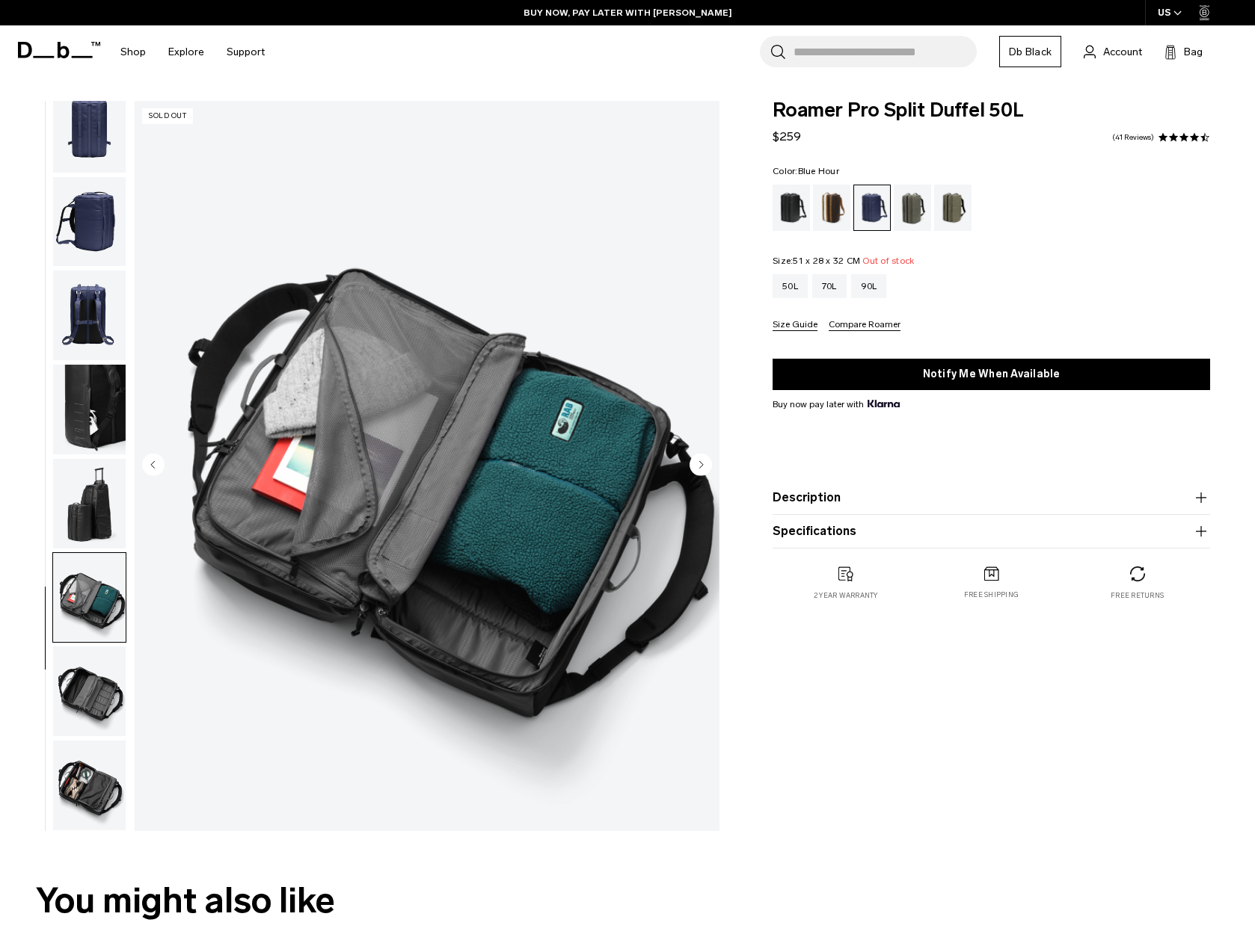
click at [99, 691] on img "button" at bounding box center [90, 691] width 73 height 90
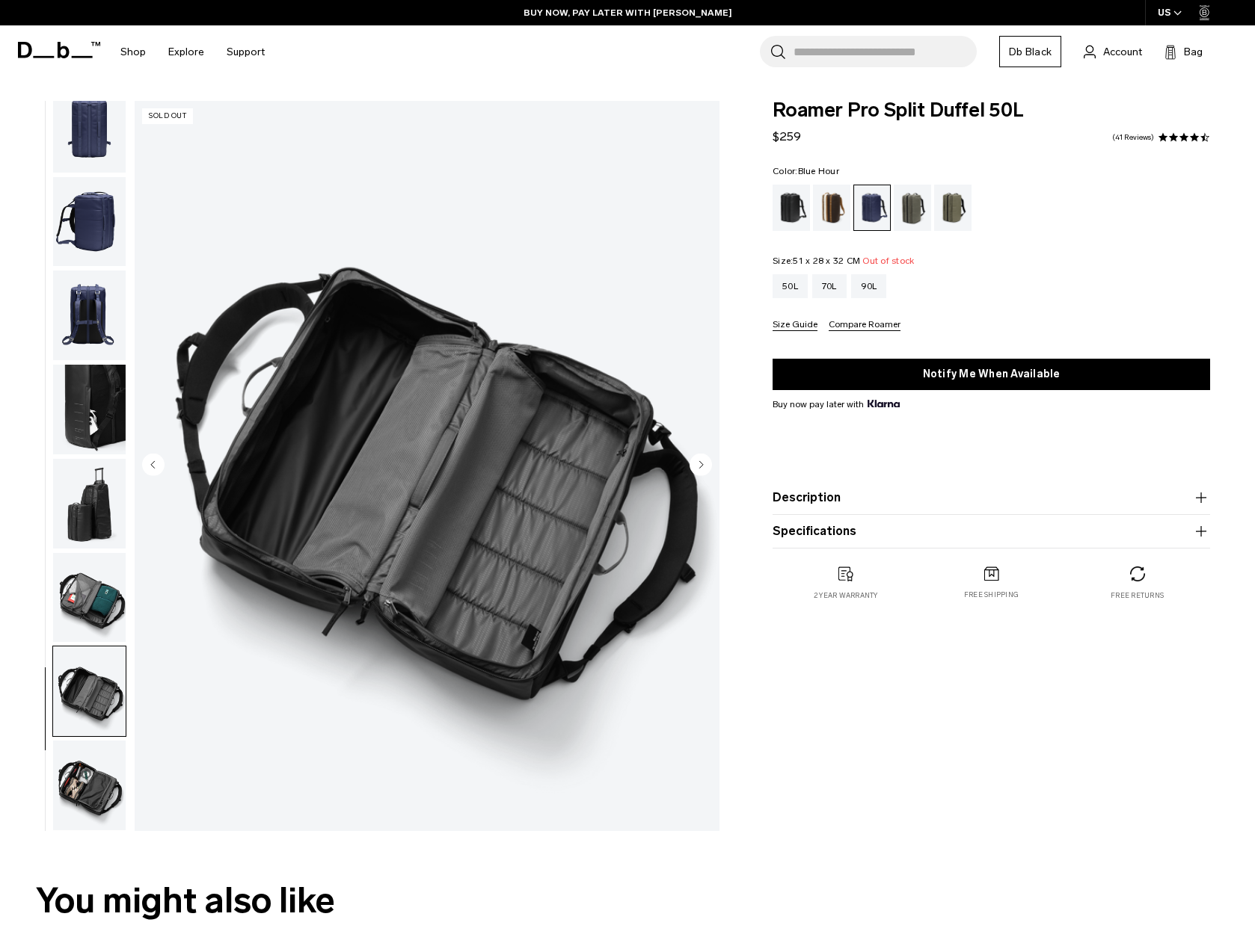
click at [815, 514] on product-accordion "Description Our innovative, best selling Split Duffel has had its unique design…" at bounding box center [991, 498] width 437 height 33
click at [815, 498] on button "Description" at bounding box center [991, 498] width 437 height 18
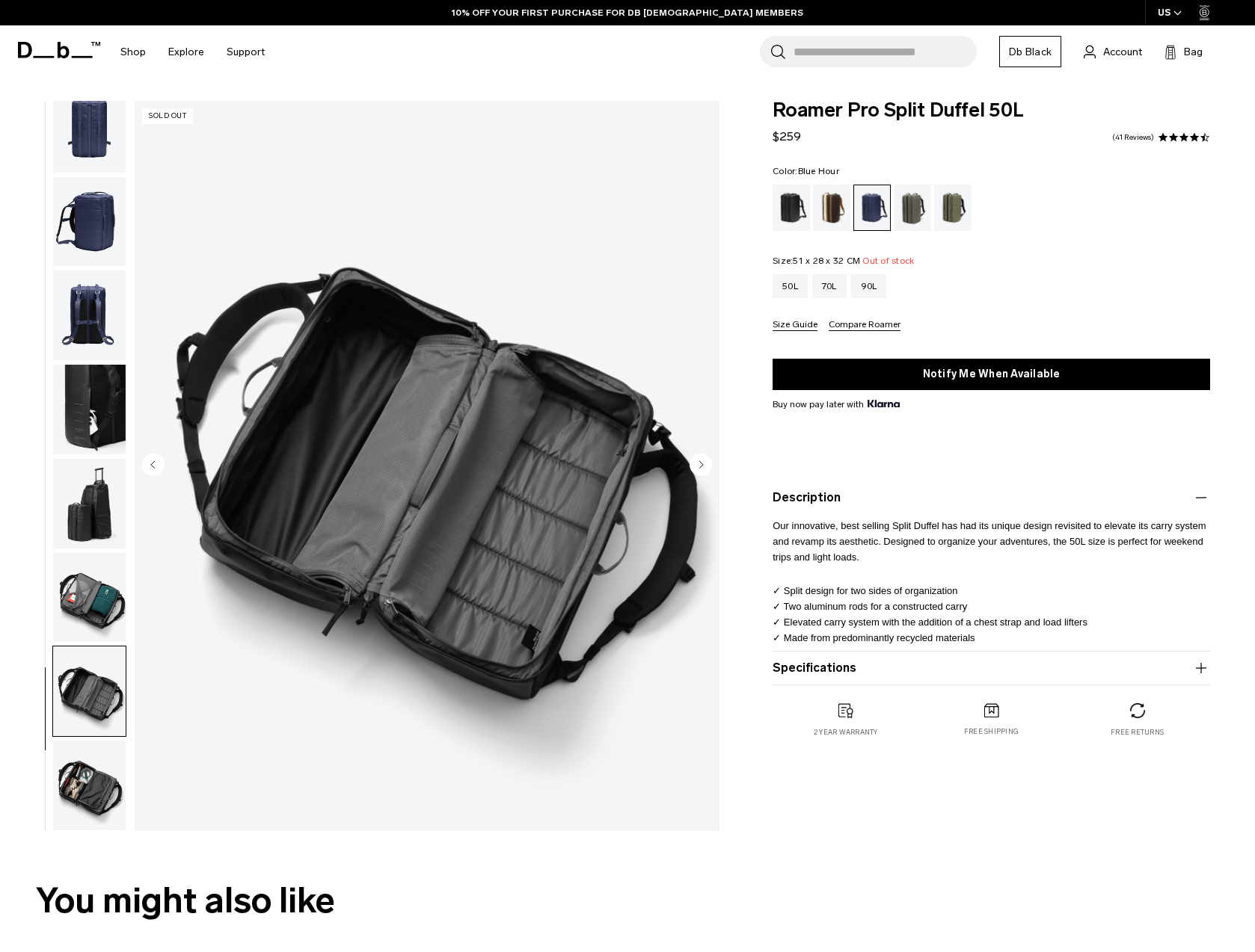
click at [885, 663] on button "Specifications" at bounding box center [991, 668] width 437 height 18
click at [99, 198] on img "button" at bounding box center [90, 222] width 73 height 90
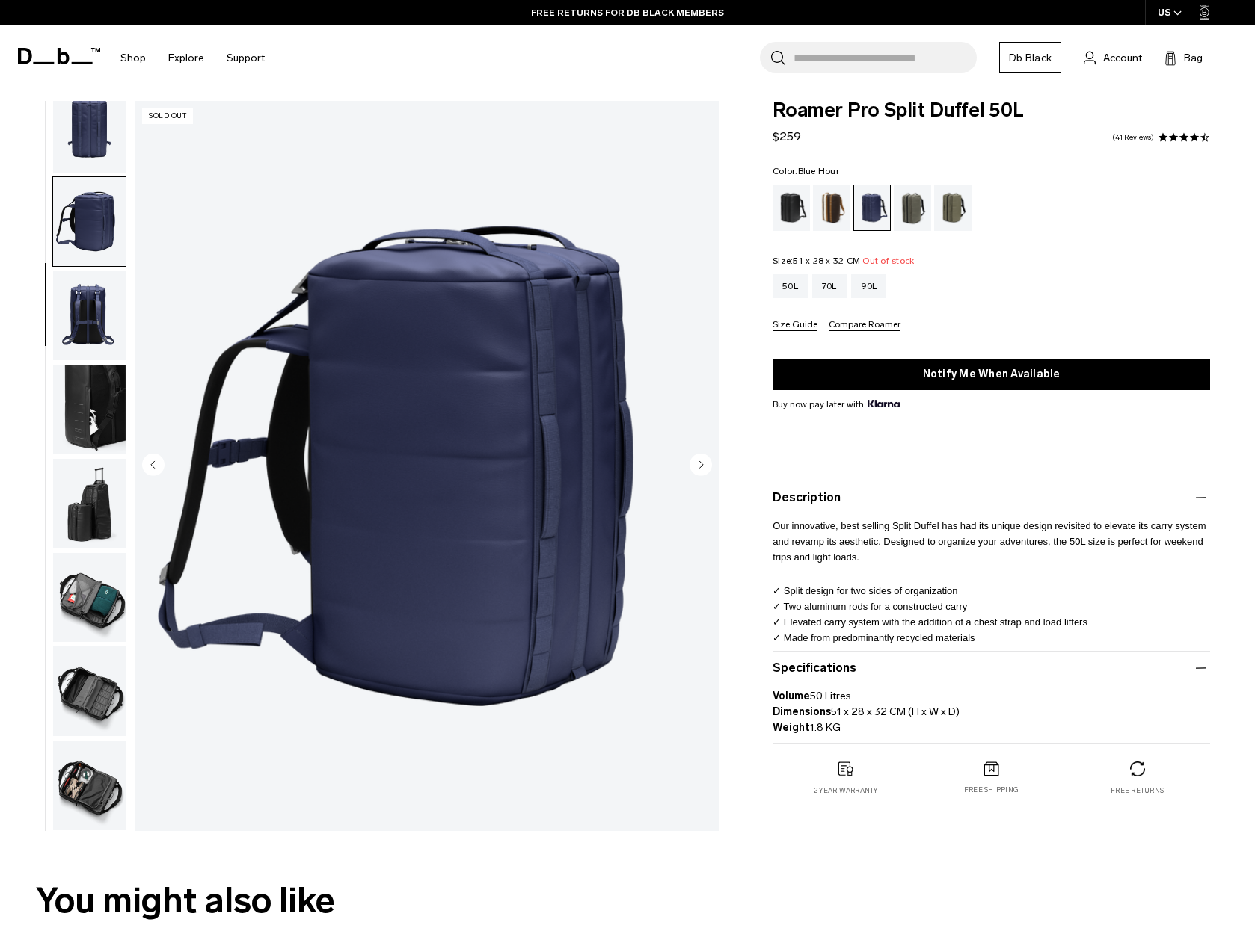
scroll to position [55, 0]
